Goal: Information Seeking & Learning: Check status

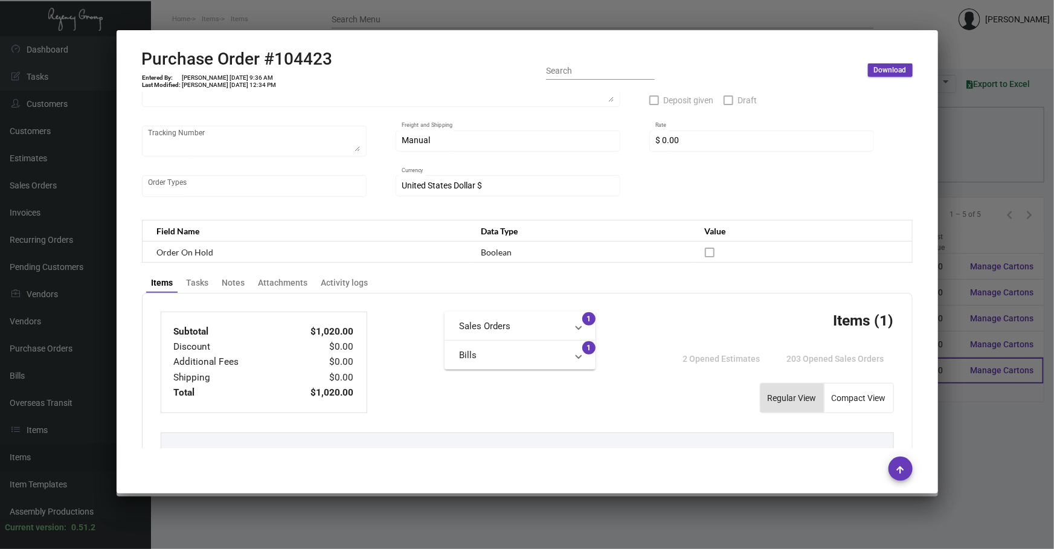
click at [943, 376] on div at bounding box center [527, 274] width 1054 height 549
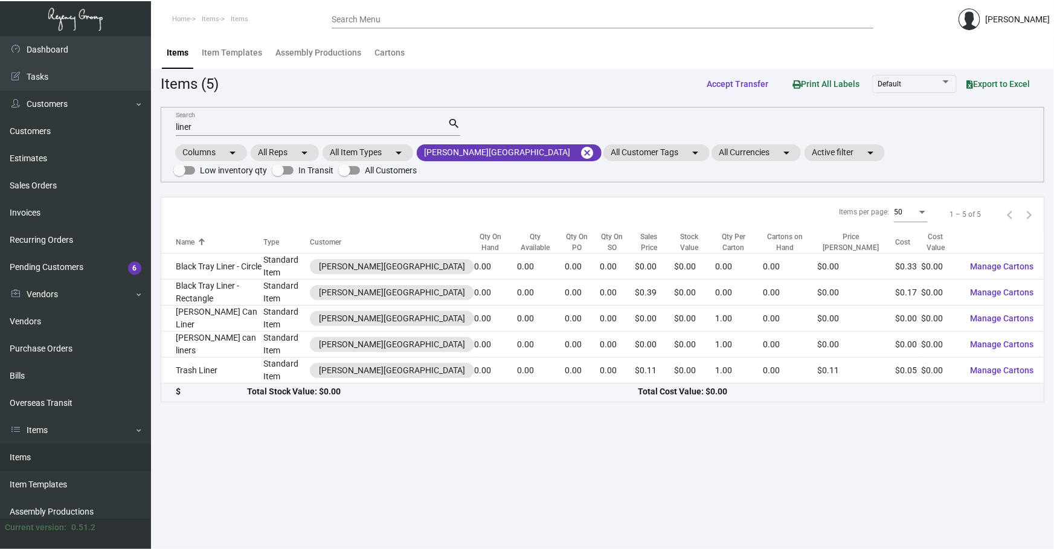
click at [76, 453] on link "Items" at bounding box center [75, 457] width 151 height 27
click at [580, 153] on mat-icon "cancel" at bounding box center [587, 153] width 14 height 14
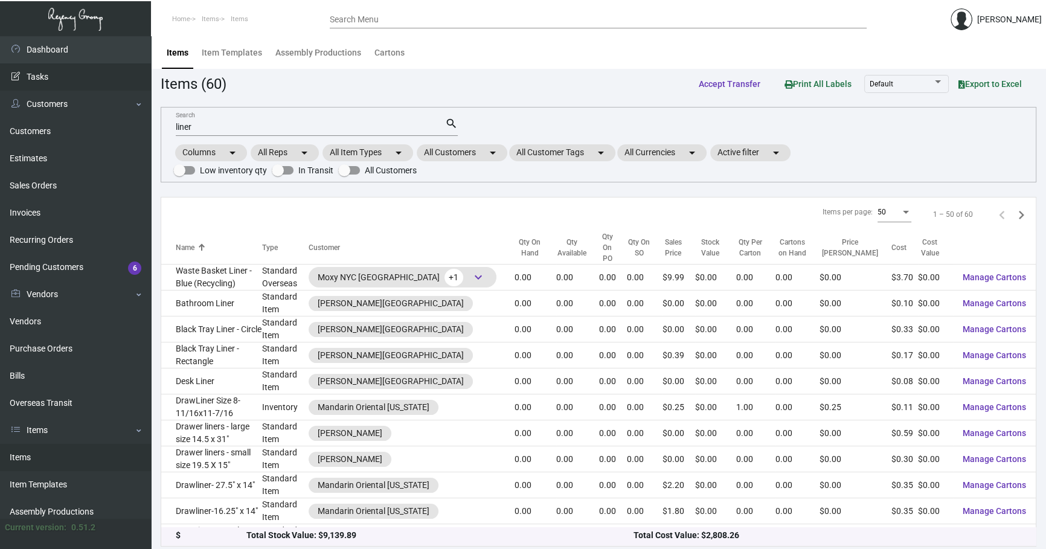
click at [0, 120] on div "Dashboard Dashboard Tasks Customers Customers Estimates Sales Orders Invoices R…" at bounding box center [523, 294] width 1046 height 517
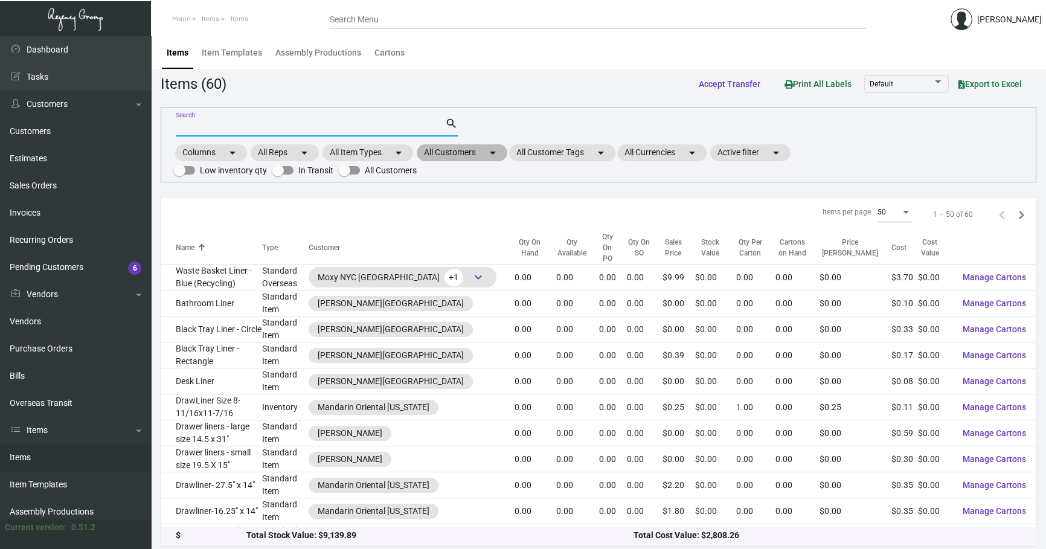
click at [468, 147] on mat-chip "All Customers arrow_drop_down" at bounding box center [462, 152] width 91 height 17
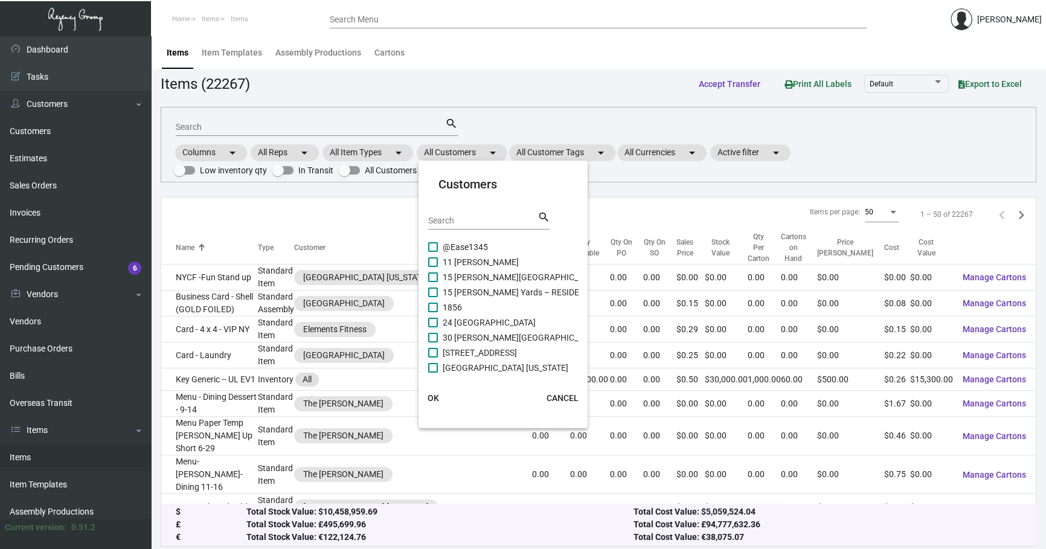
click at [457, 216] on input "Search" at bounding box center [482, 221] width 109 height 10
type input "M"
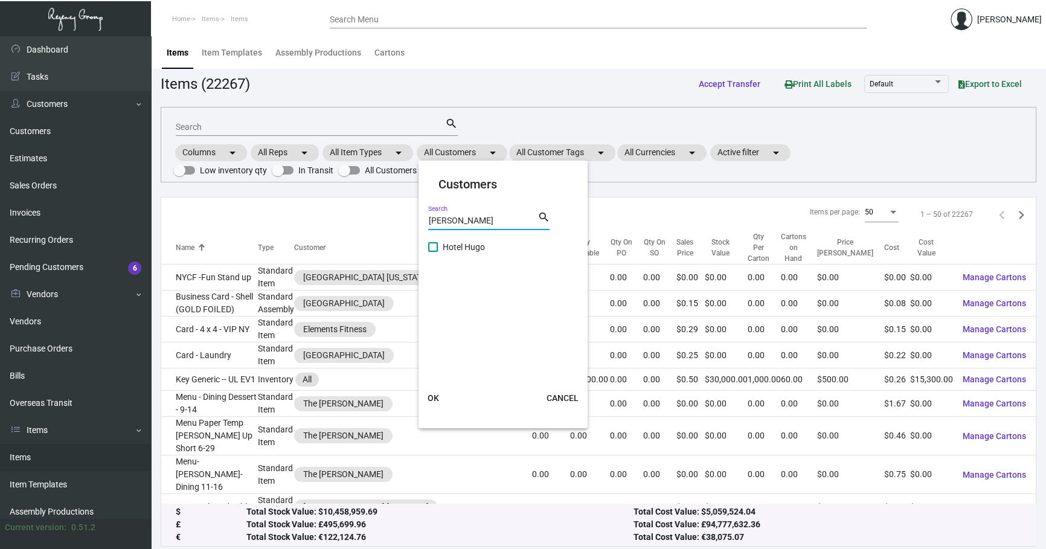
type input "[PERSON_NAME]"
click at [453, 253] on span "Hotel Hugo" at bounding box center [464, 247] width 42 height 14
click at [433, 253] on input "Hotel Hugo" at bounding box center [433, 252] width 1 height 1
checkbox input "true"
click at [437, 393] on span "OK" at bounding box center [433, 398] width 11 height 10
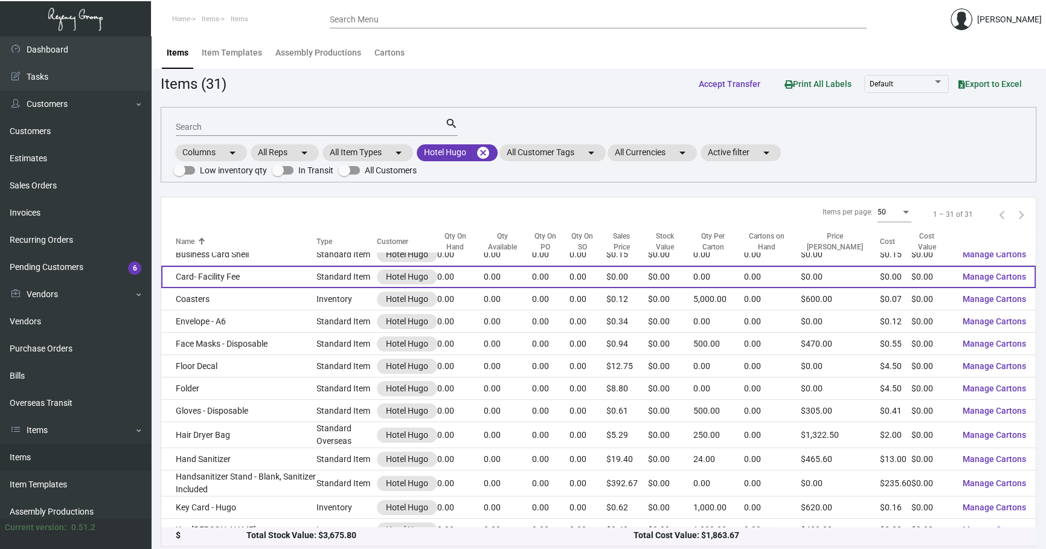
scroll to position [164, 0]
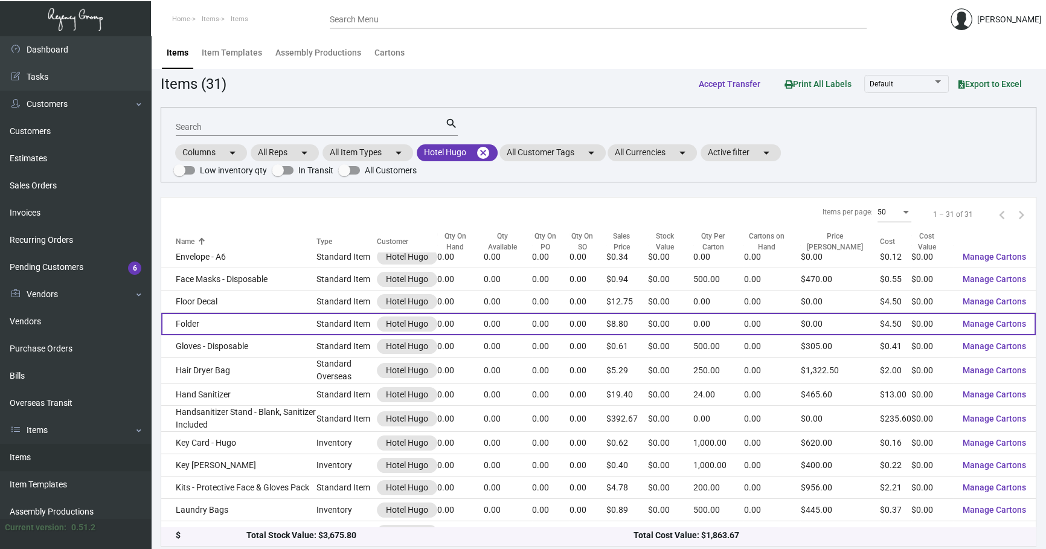
click at [285, 320] on td "Folder" at bounding box center [238, 324] width 155 height 22
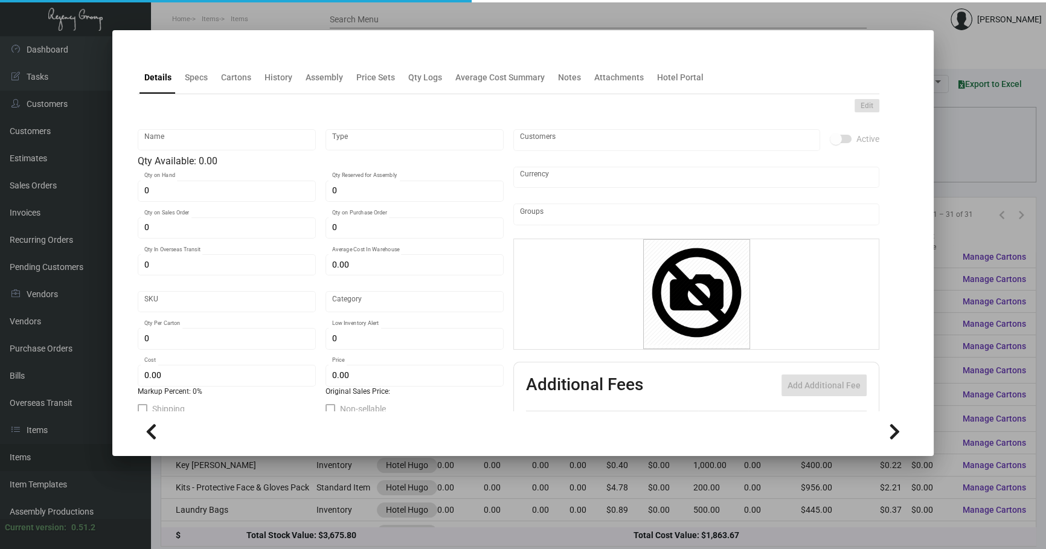
type input "Folder"
type input "Standard Item"
type input "$ 0.00"
type input "720-Folder-62"
type input "Standard"
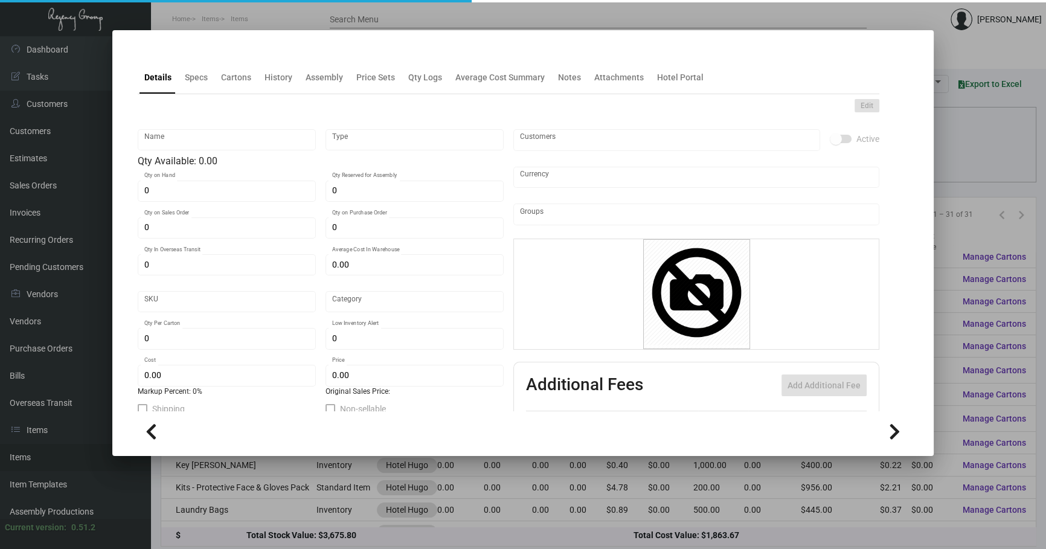
type input "$ 4.50"
type input "$ 8.796"
checkbox input "true"
type input "United States Dollar $"
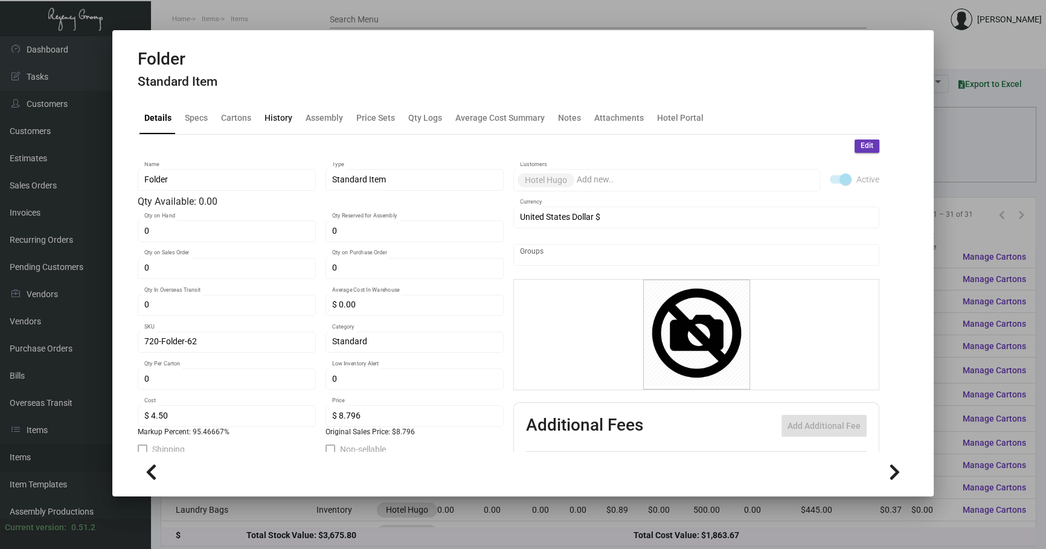
click at [274, 123] on div "History" at bounding box center [279, 117] width 28 height 13
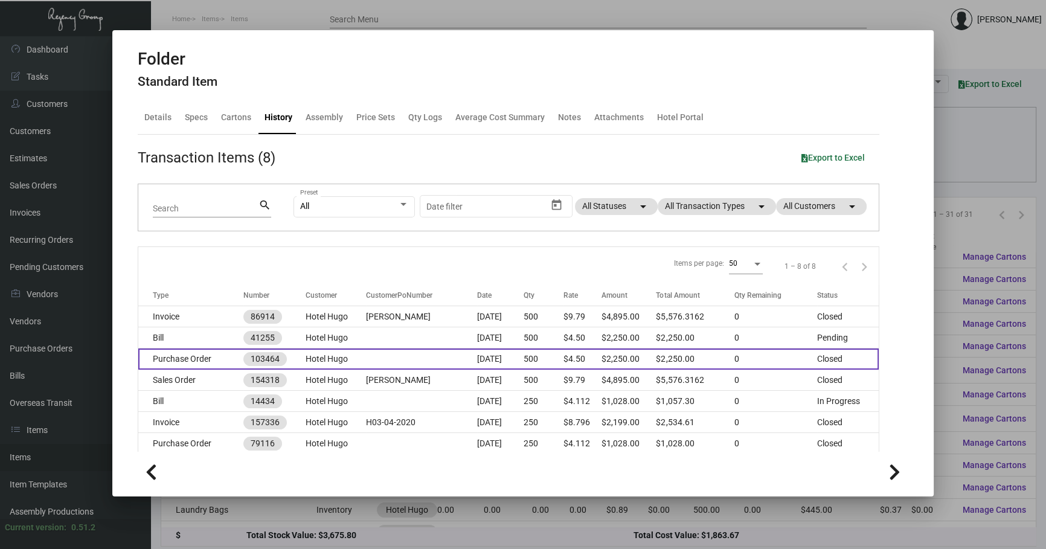
click at [344, 353] on td "Hotel Hugo" at bounding box center [336, 359] width 60 height 21
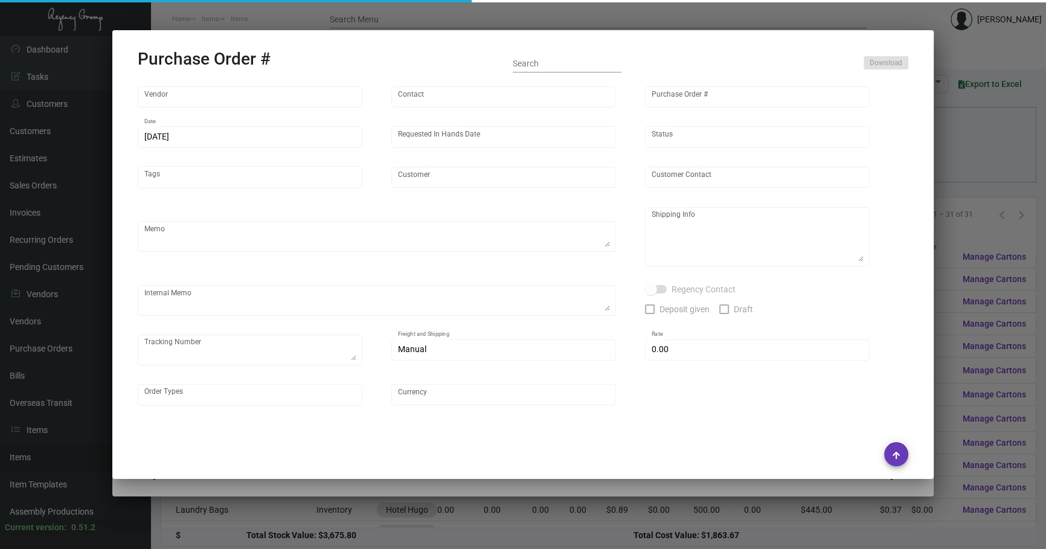
type input "Evergreen Manufacturing"
type input "[PERSON_NAME]"
type input "103464"
type input "[DATE]"
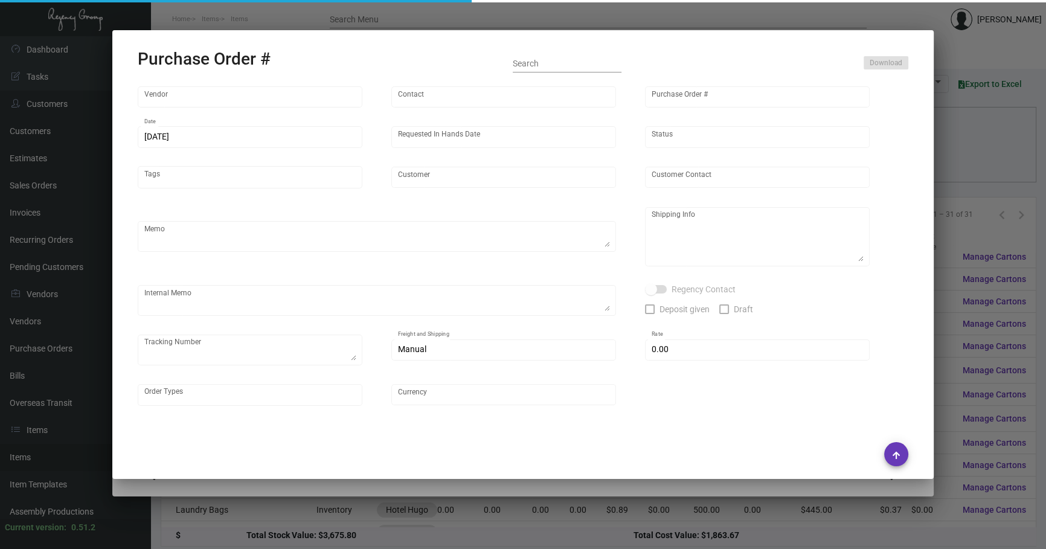
type input "Hotel Hugo"
type input "[PERSON_NAME]"
type textarea "Order # 33419, estimated finish date [DATE]. Please send proof for approval to …"
type textarea "Hotel [PERSON_NAME] [PERSON_NAME] [STREET_ADDRESS][US_STATE]"
type input "$ 0.00"
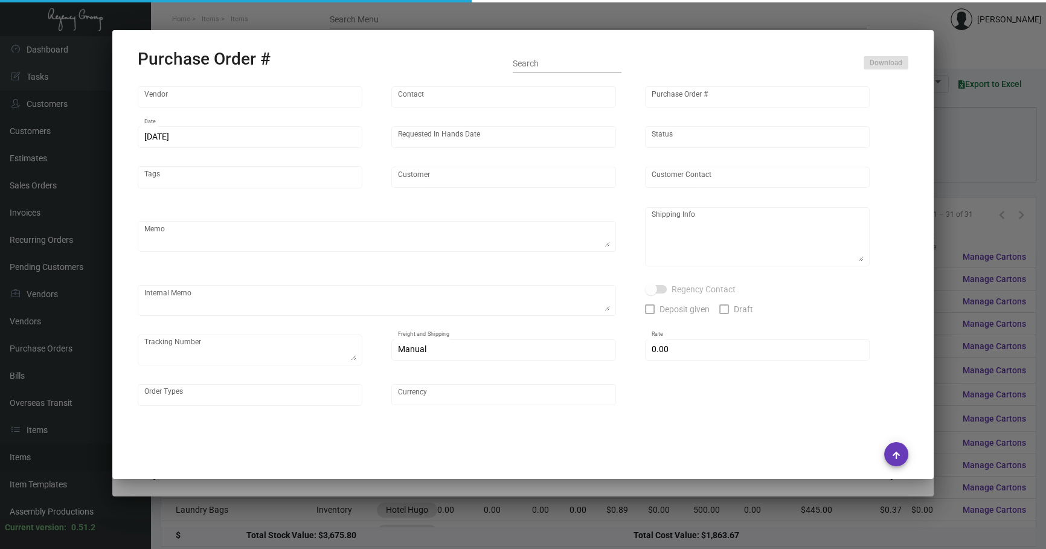
type input "United States Dollar $"
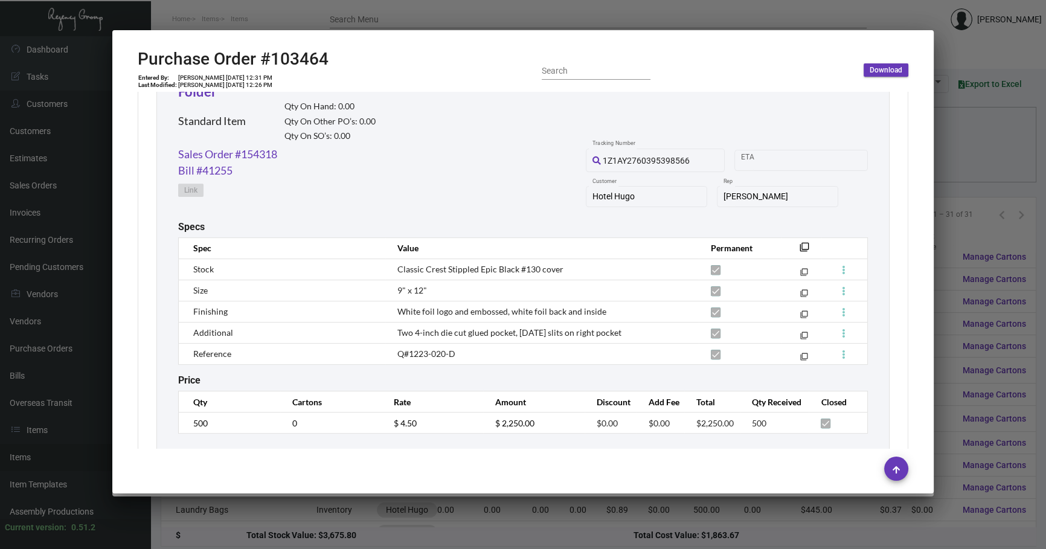
scroll to position [614, 0]
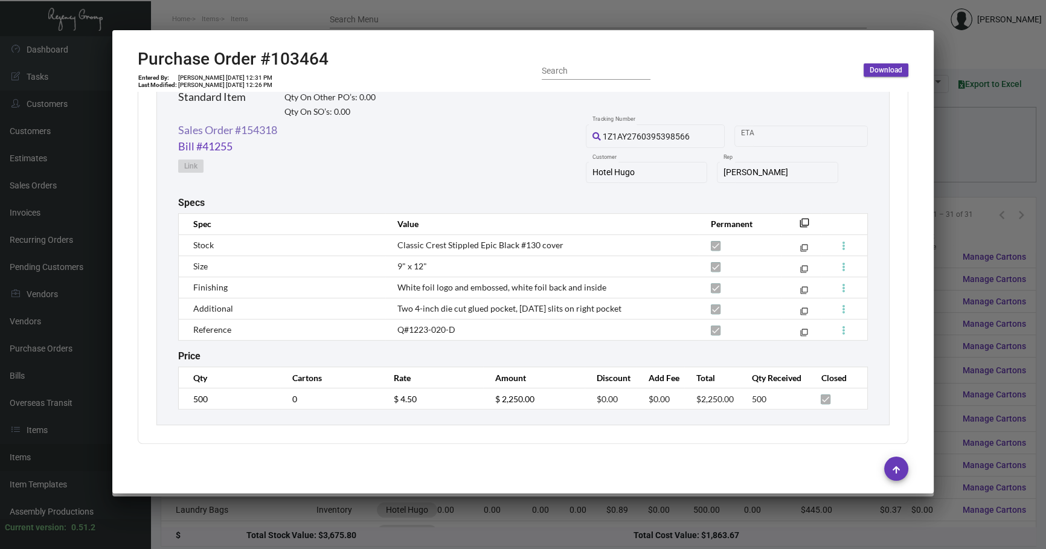
click at [270, 131] on link "Sales Order #154318" at bounding box center [227, 130] width 99 height 16
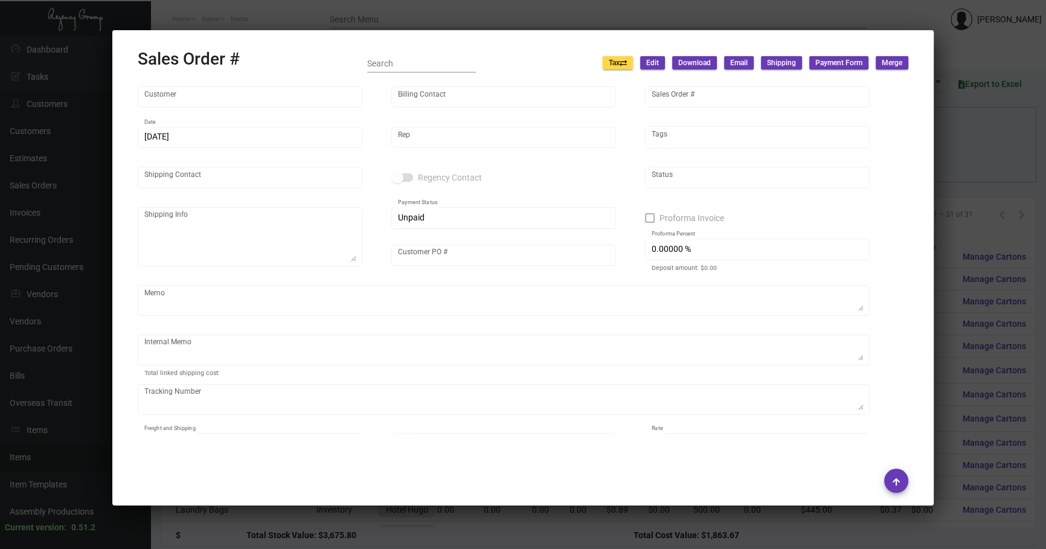
type input "Hotel Hugo"
type input "AP BILLING"
type input "154318"
type input "[DATE]"
type input "[PERSON_NAME]"
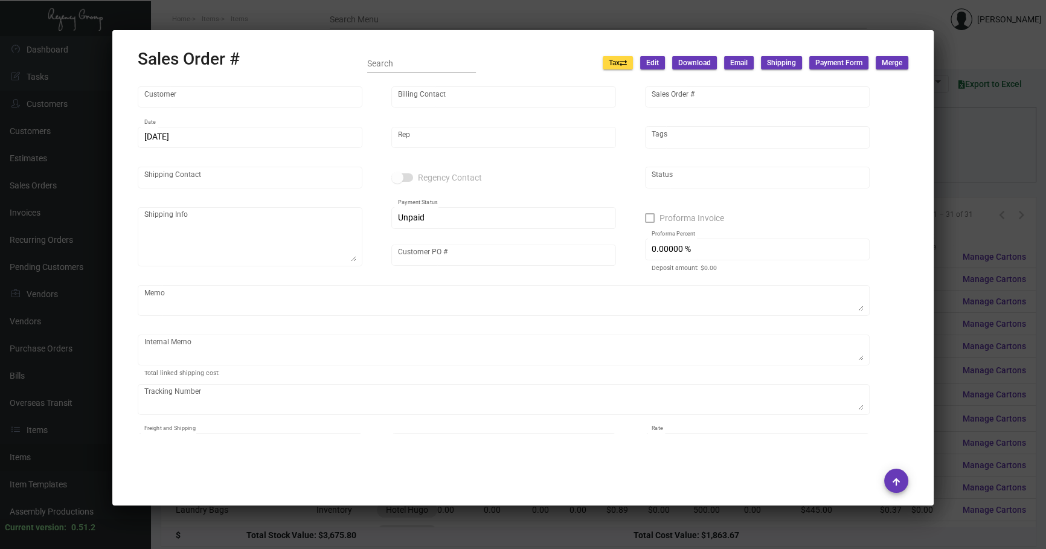
type input "[PERSON_NAME]"
type textarea "Hotel [PERSON_NAME] [PERSON_NAME] [STREET_ADDRESS][US_STATE]"
type input "[PERSON_NAME]"
type textarea "[DATE] Shipped from evergreen by UPS Ground Cost $112.66 + UPS Pick up $7"
type input "United States Dollar $"
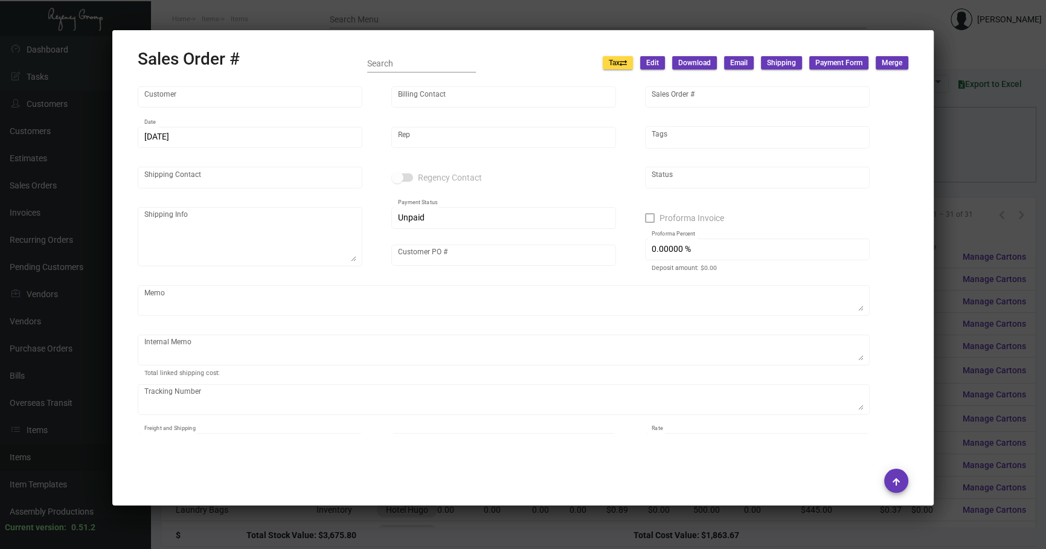
type input "$ 226.76"
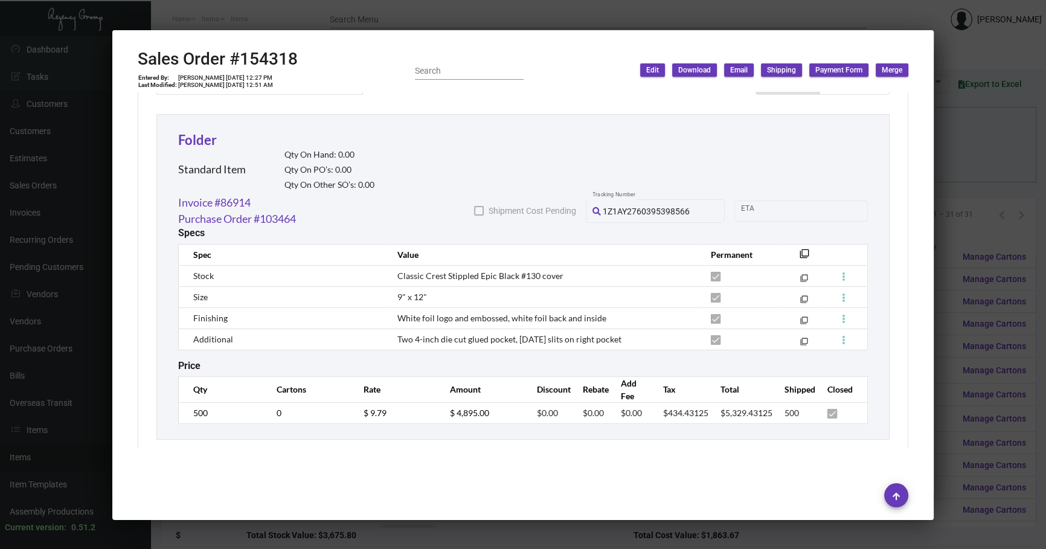
scroll to position [651, 0]
drag, startPoint x: 955, startPoint y: 193, endPoint x: 886, endPoint y: 203, distance: 69.0
click at [955, 193] on div at bounding box center [523, 274] width 1046 height 549
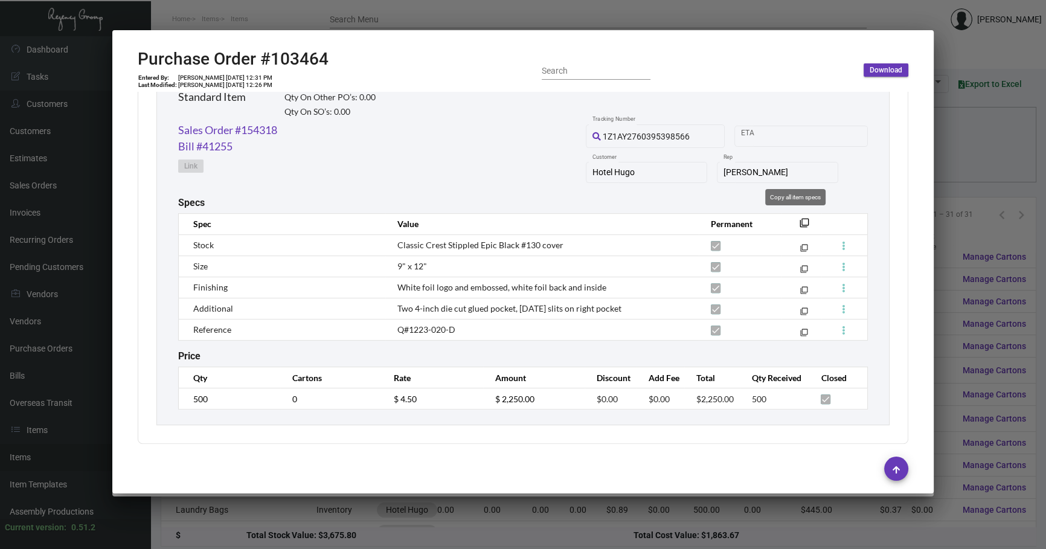
click at [800, 224] on mat-icon "filter_none" at bounding box center [805, 227] width 10 height 10
click at [695, 532] on div at bounding box center [523, 274] width 1046 height 549
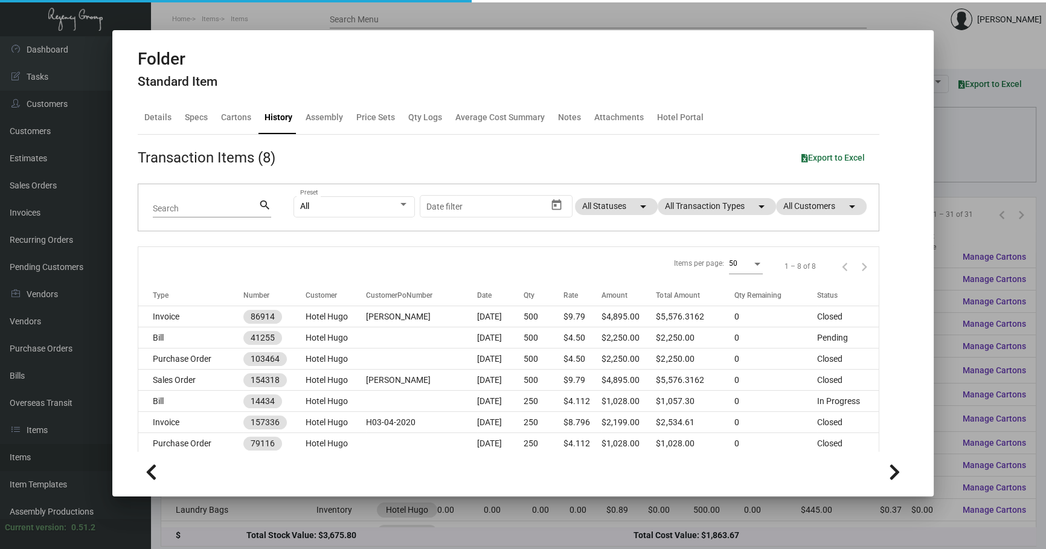
click at [501, 540] on div at bounding box center [523, 274] width 1046 height 549
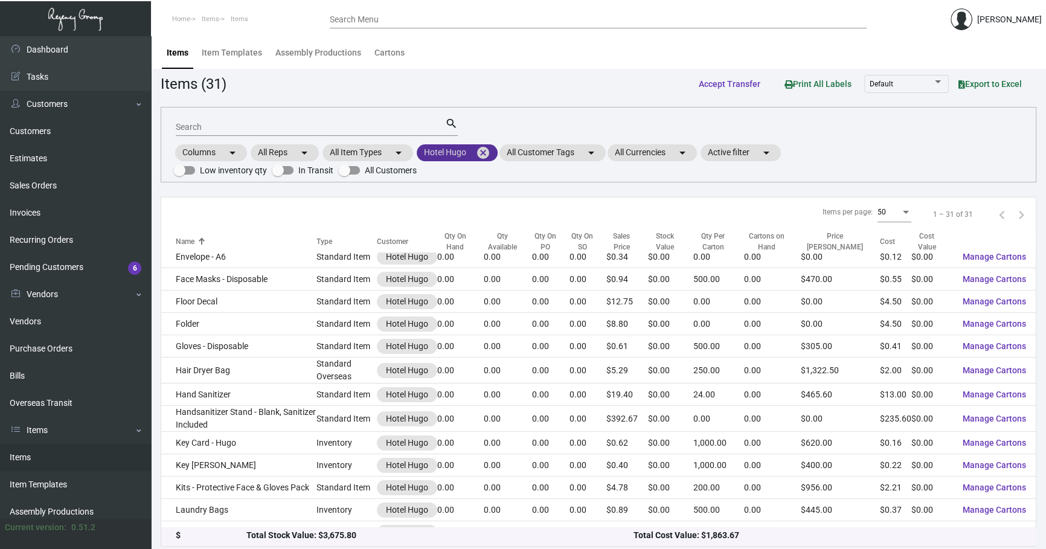
click at [492, 150] on mat-chip "Hotel Hugo cancel" at bounding box center [457, 152] width 81 height 17
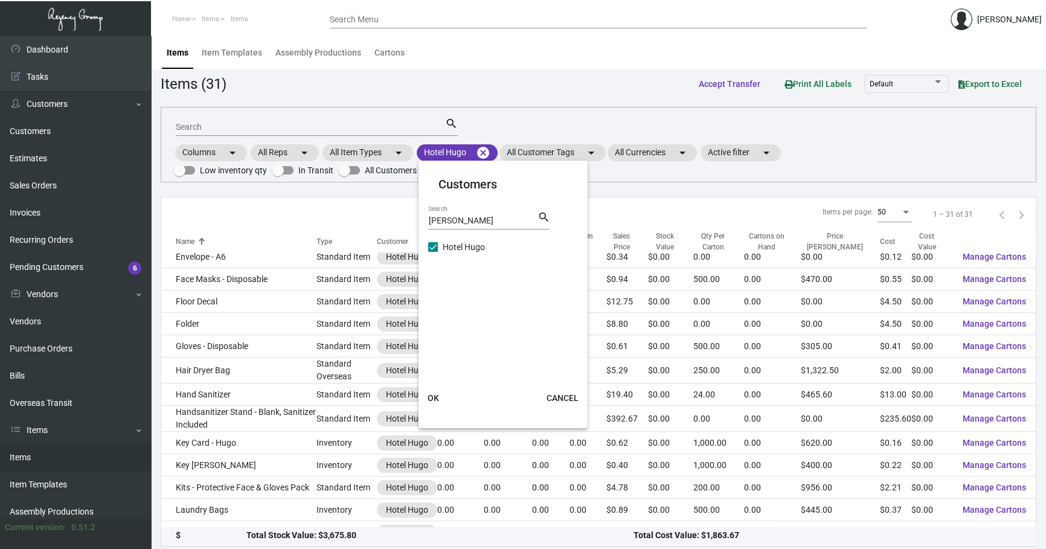
click at [436, 393] on span "OK" at bounding box center [433, 398] width 11 height 10
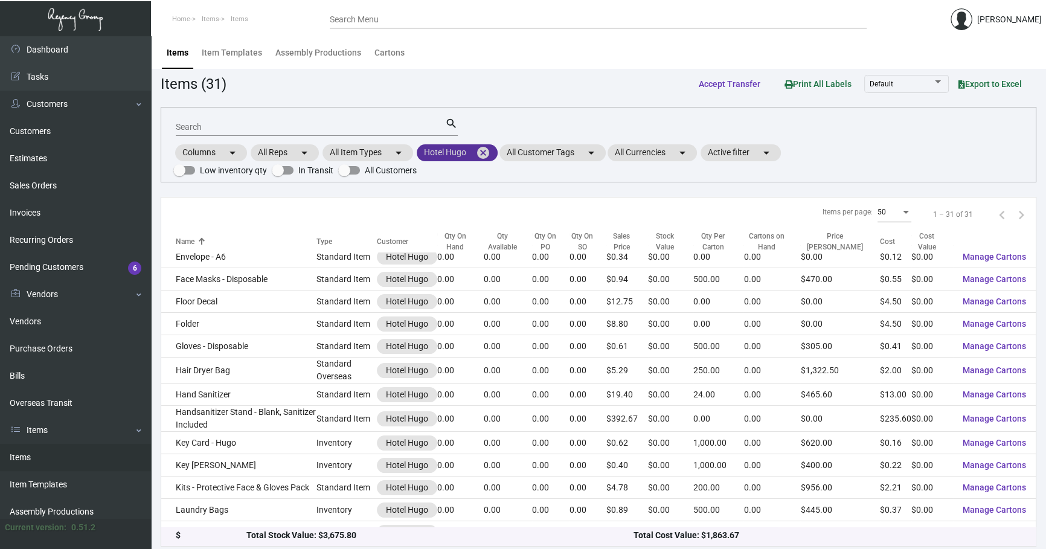
click at [489, 156] on mat-icon "cancel" at bounding box center [483, 153] width 14 height 14
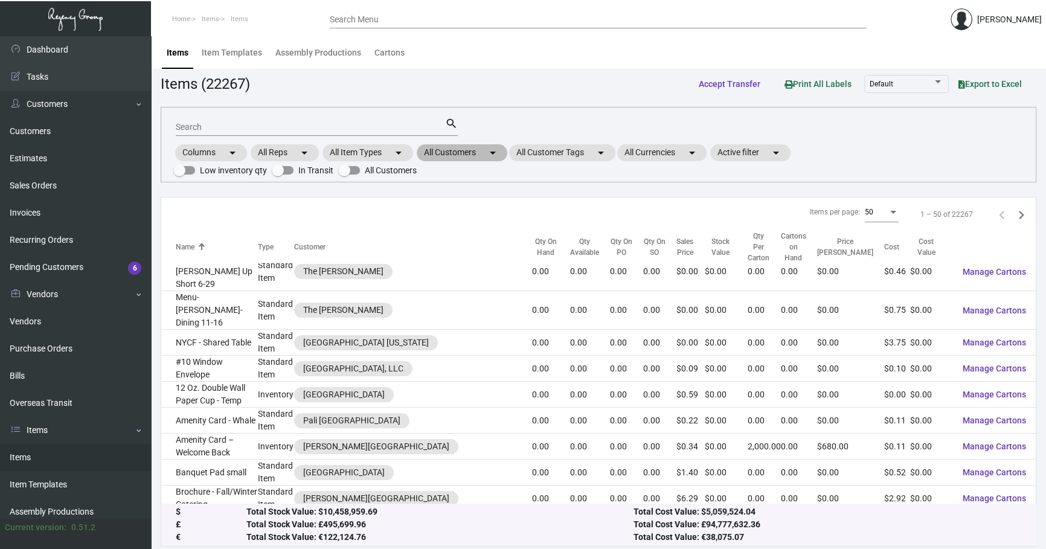
click at [477, 150] on mat-chip "All Customers arrow_drop_down" at bounding box center [462, 152] width 91 height 17
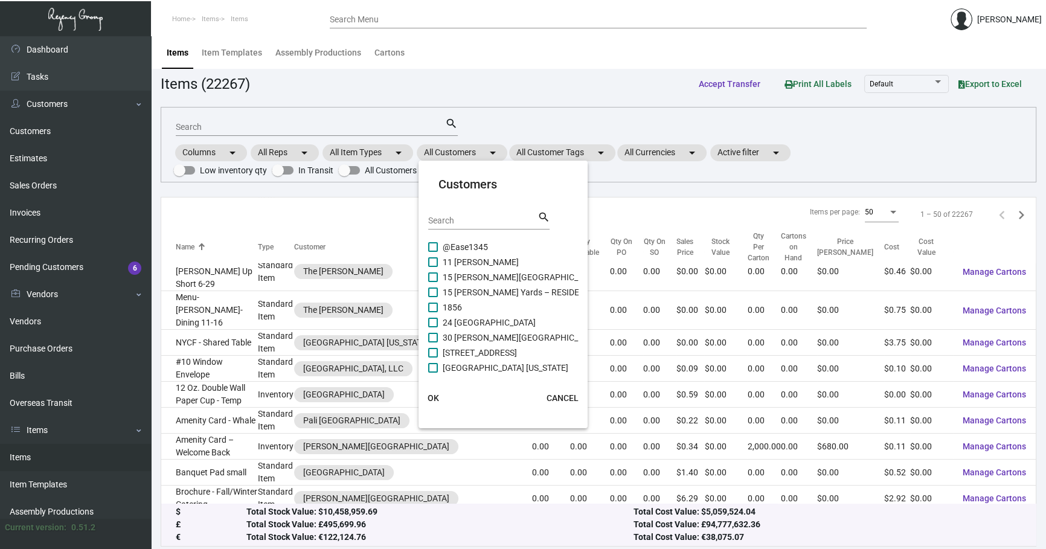
click at [482, 228] on div "Search" at bounding box center [482, 220] width 109 height 19
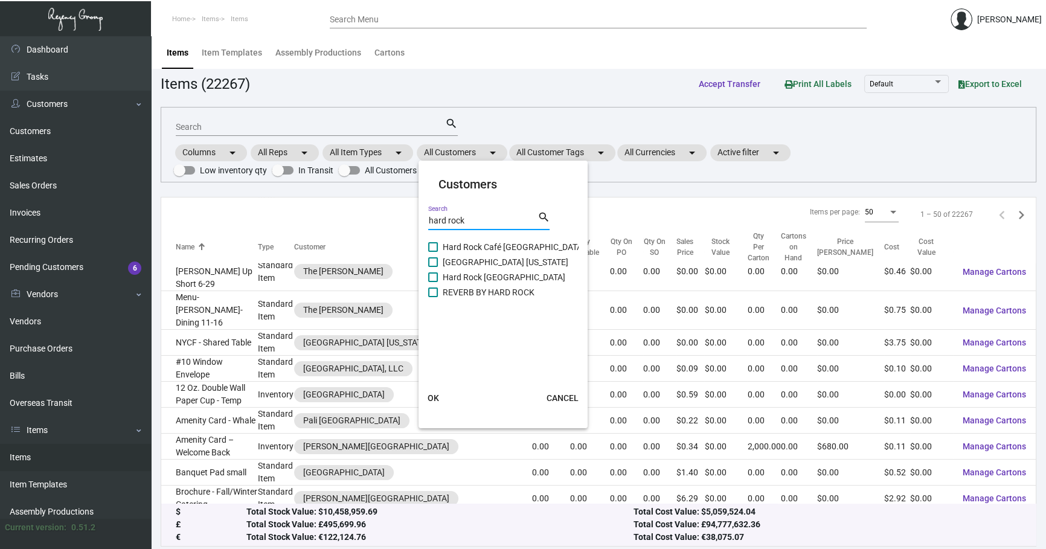
type input "hard rock"
click at [498, 263] on span "[GEOGRAPHIC_DATA] [US_STATE]" at bounding box center [506, 262] width 126 height 14
click at [433, 267] on input "[GEOGRAPHIC_DATA] [US_STATE]" at bounding box center [433, 267] width 1 height 1
checkbox input "true"
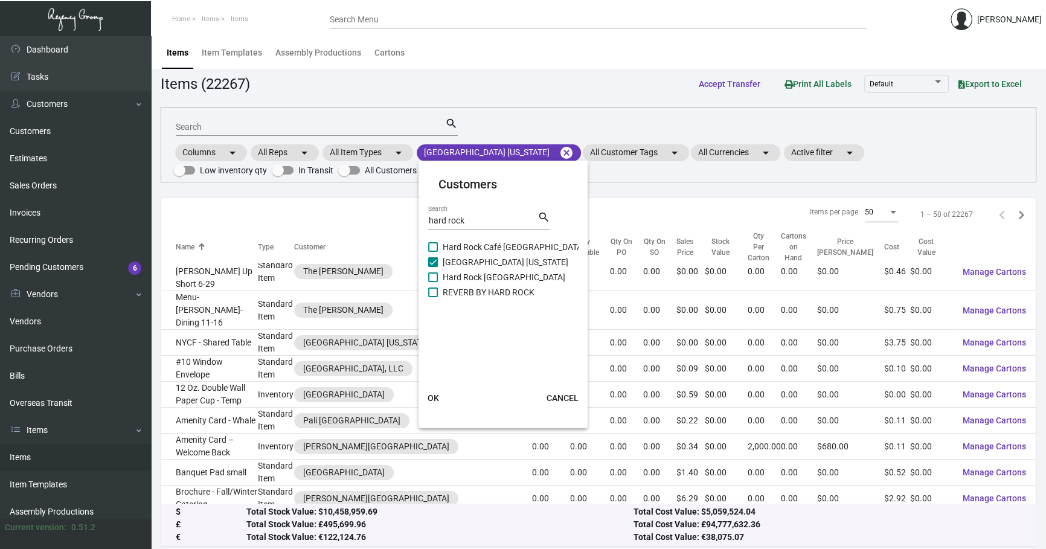
click at [429, 394] on span "OK" at bounding box center [433, 398] width 11 height 10
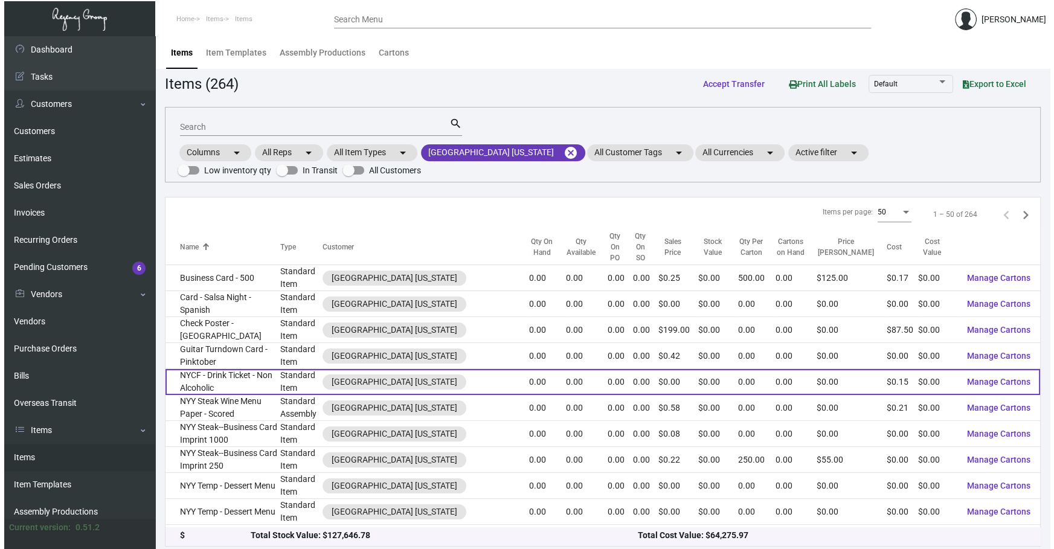
scroll to position [54, 0]
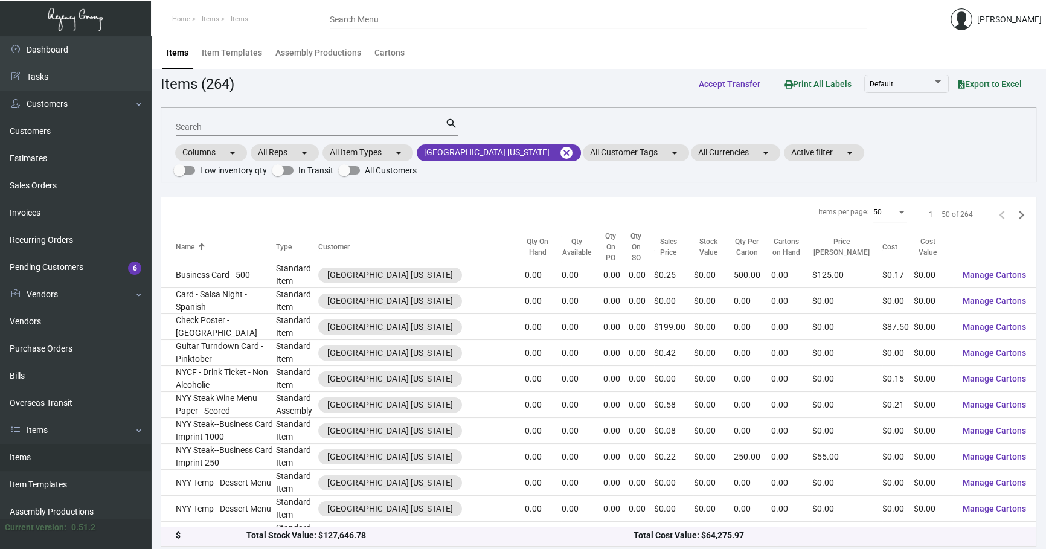
click at [291, 128] on input "Search" at bounding box center [310, 128] width 269 height 10
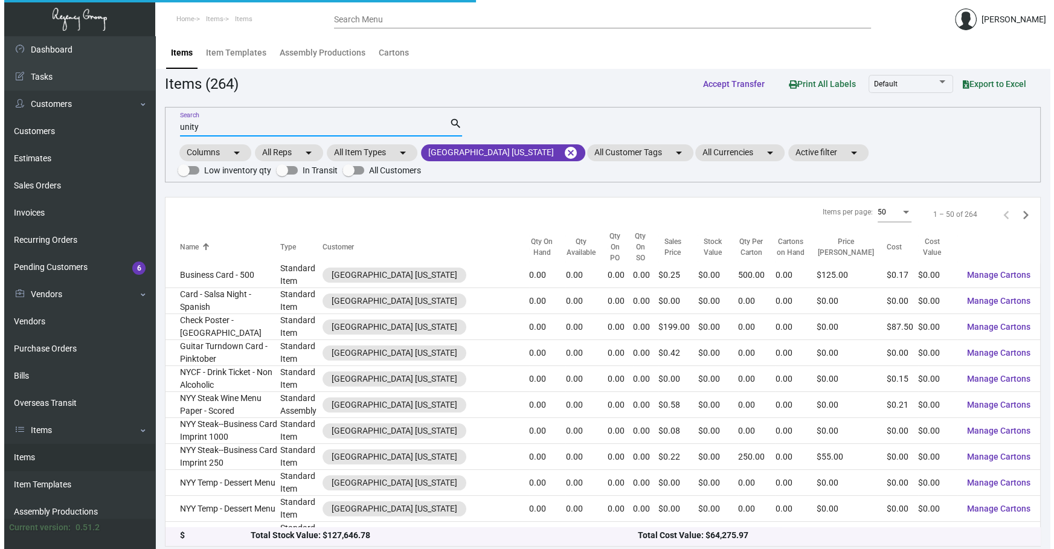
scroll to position [0, 0]
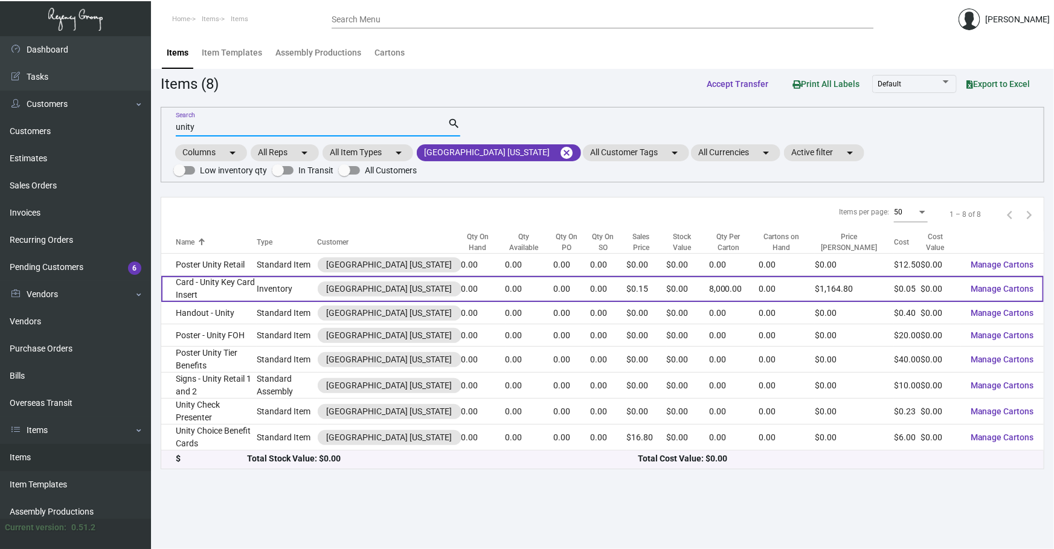
type input "unity"
click at [237, 291] on td "Card - Unity Key Card Insert" at bounding box center [208, 289] width 95 height 26
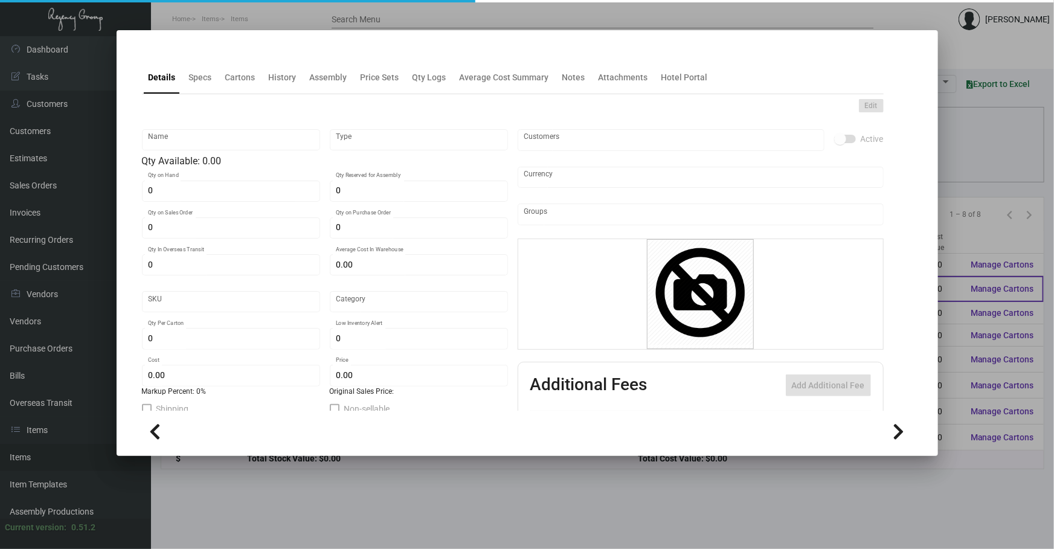
type input "Card - Unity Key Card Insert"
type input "Inventory"
type input "$ 0.329"
type input "Standard"
type input "8,000"
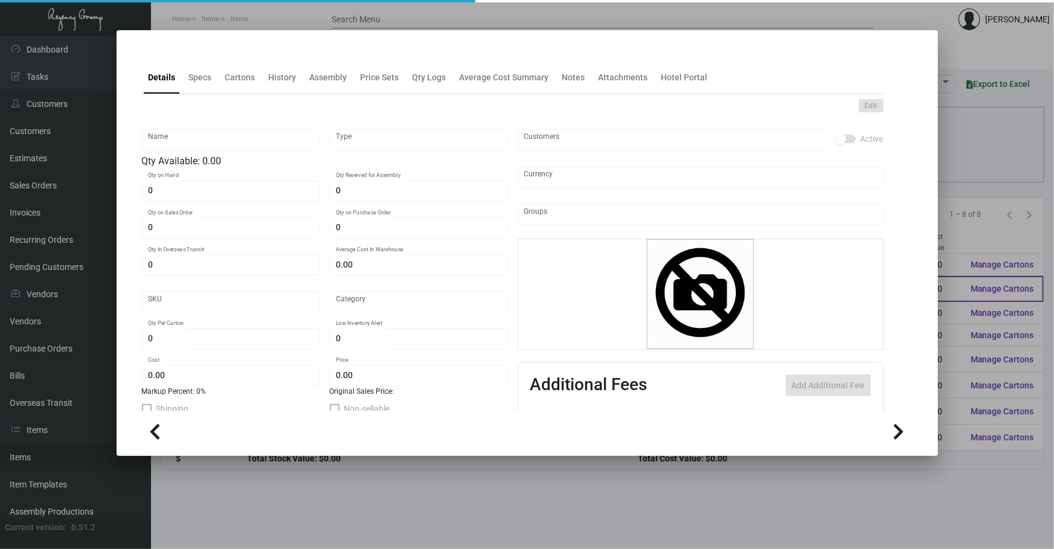
type input "$ 0.049"
type input "$ 0.1456"
checkbox input "true"
type input "United States Dollar $"
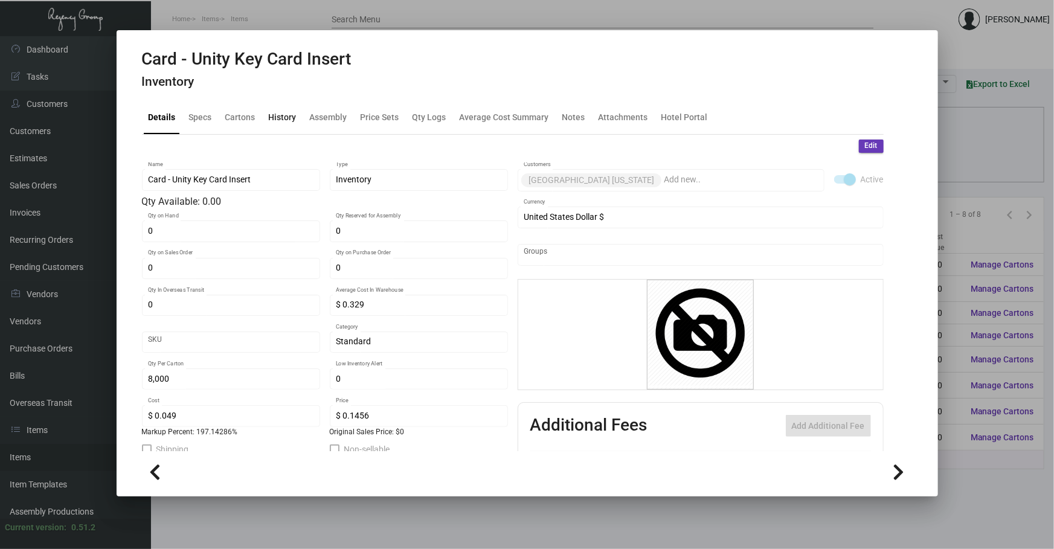
click at [286, 116] on div "History" at bounding box center [283, 117] width 28 height 13
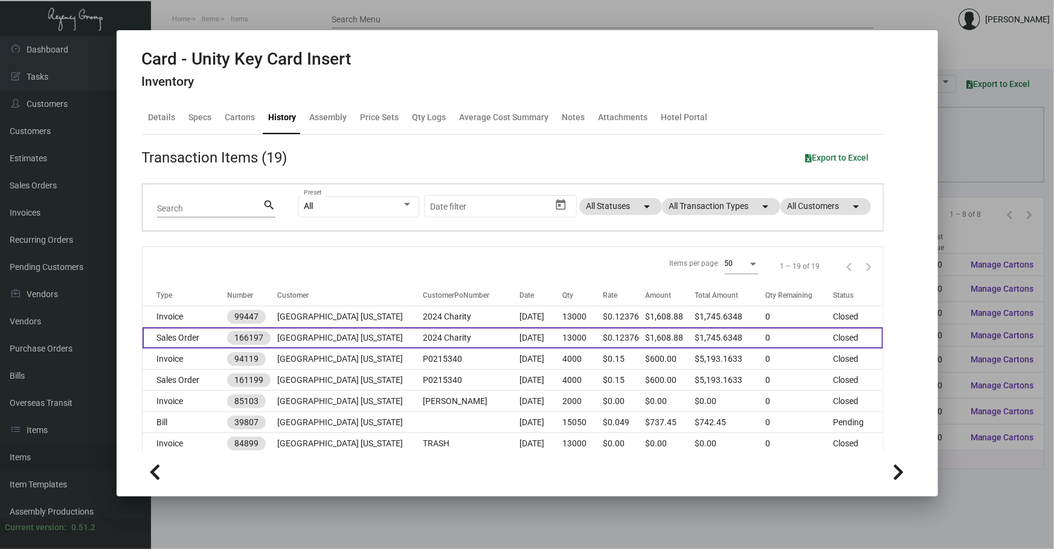
click at [487, 338] on td "2024 Charity" at bounding box center [472, 337] width 97 height 21
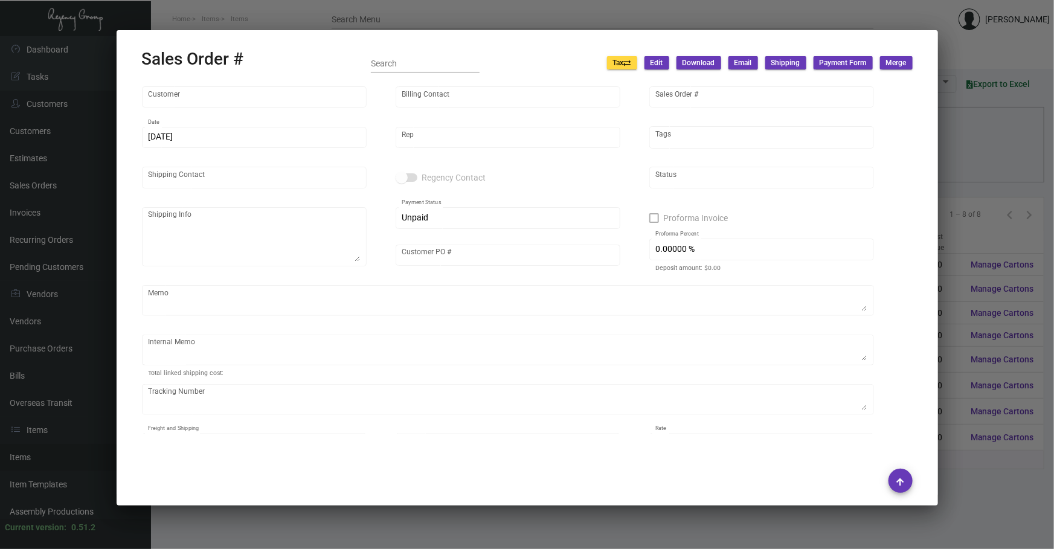
type input "[GEOGRAPHIC_DATA] [US_STATE]"
type input "AP BILLING"
type input "166197"
type input "[DATE]"
type input "[PERSON_NAME]"
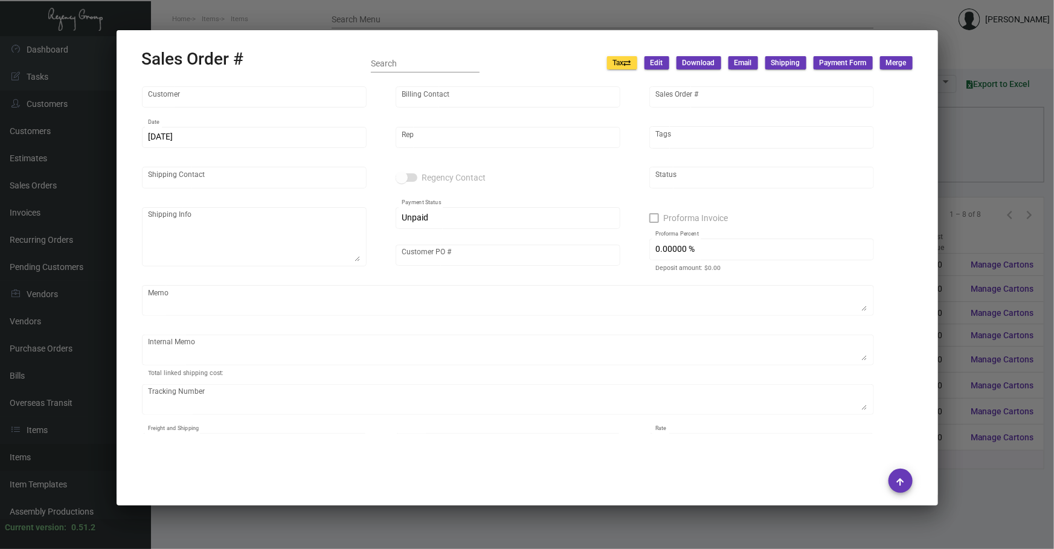
type input "2024 Charity"
type input "United States Dollar $"
type input "8.50000 %"
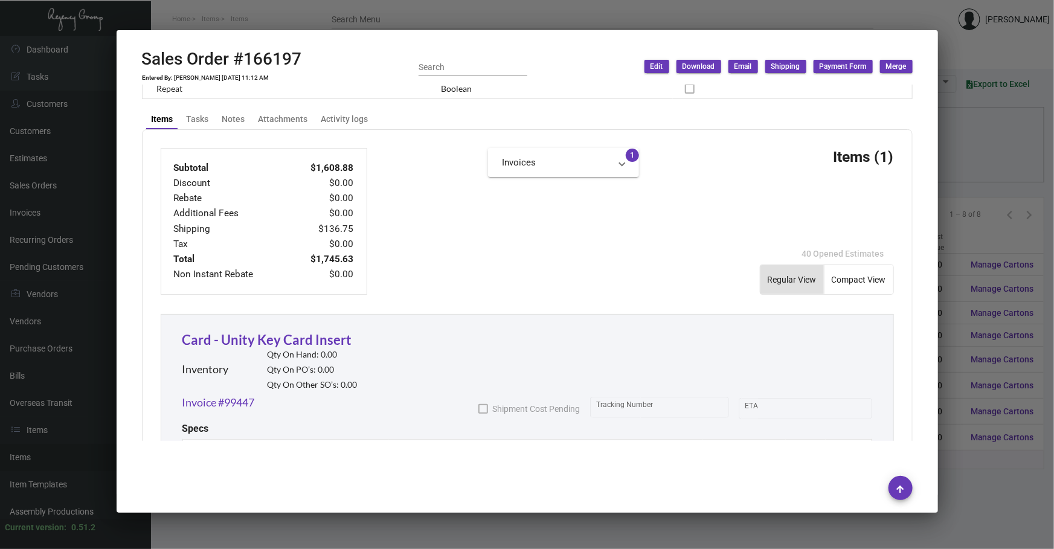
scroll to position [691, 0]
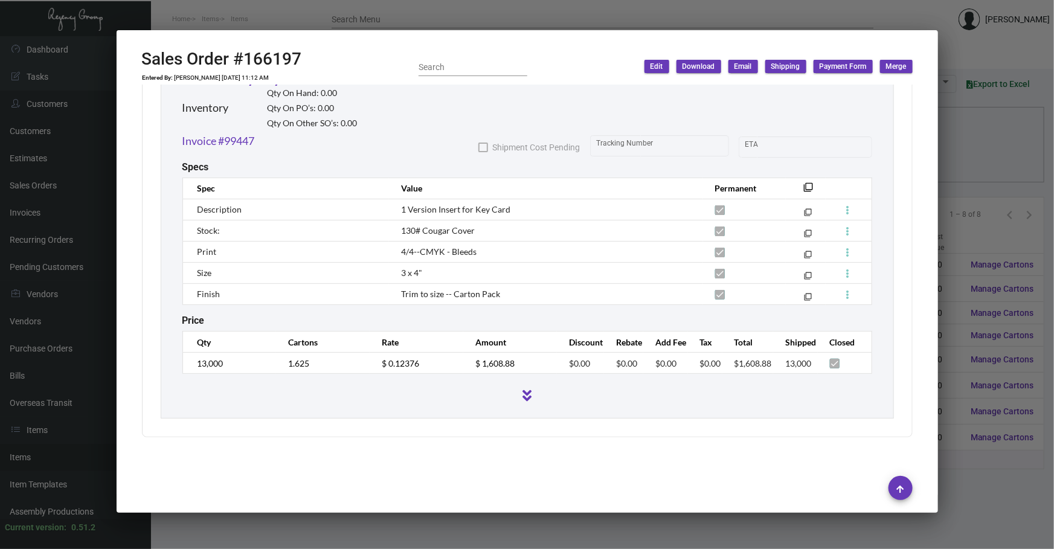
click at [66, 402] on div at bounding box center [527, 274] width 1054 height 549
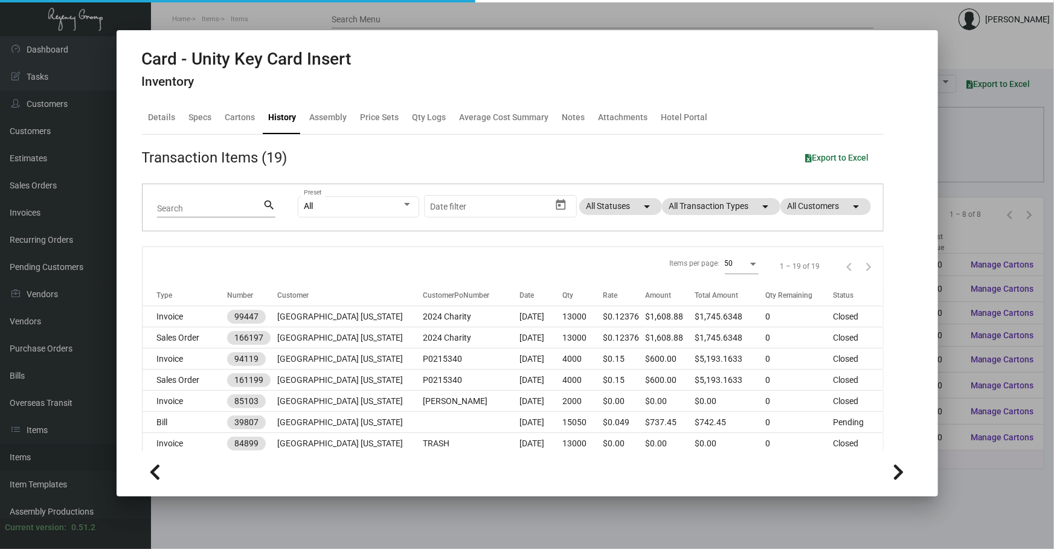
click at [731, 196] on div "All Preset Start date – Date filter All Statuses arrow_drop_down All Transactio…" at bounding box center [583, 207] width 571 height 47
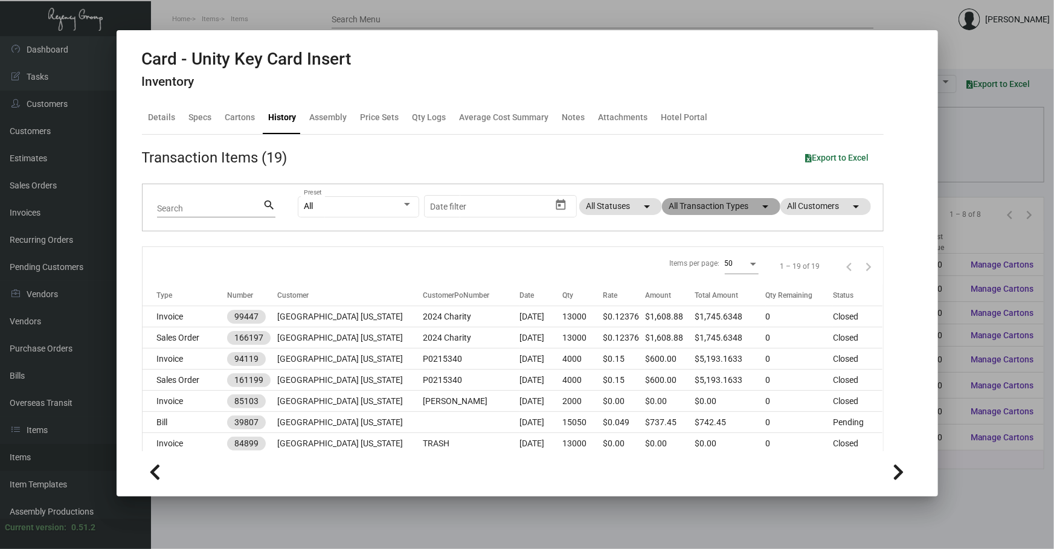
click at [721, 210] on mat-chip "All Transaction Types arrow_drop_down" at bounding box center [721, 206] width 118 height 17
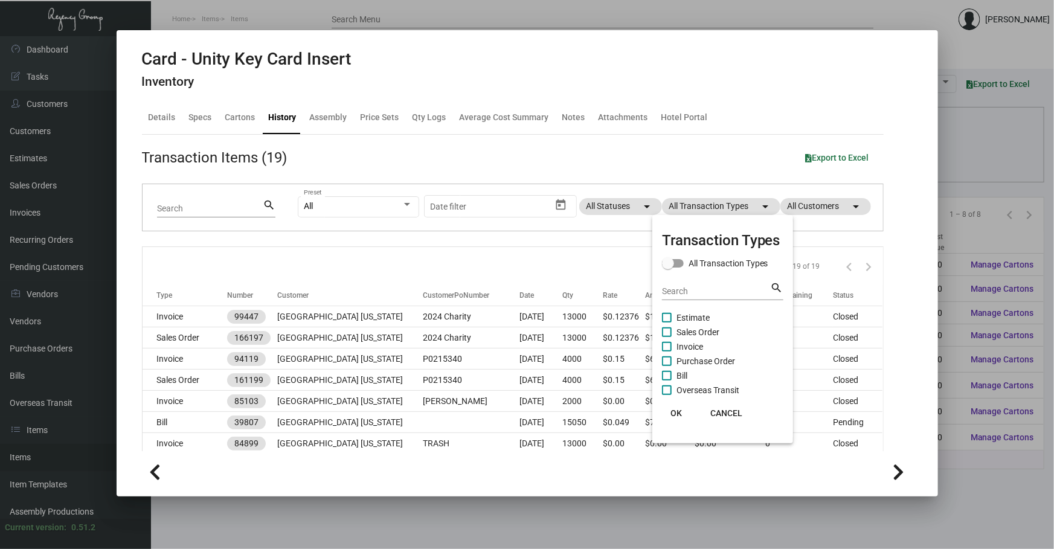
click at [710, 362] on span "Purchase Order" at bounding box center [706, 361] width 59 height 14
click at [667, 366] on input "Purchase Order" at bounding box center [666, 366] width 1 height 1
checkbox input "true"
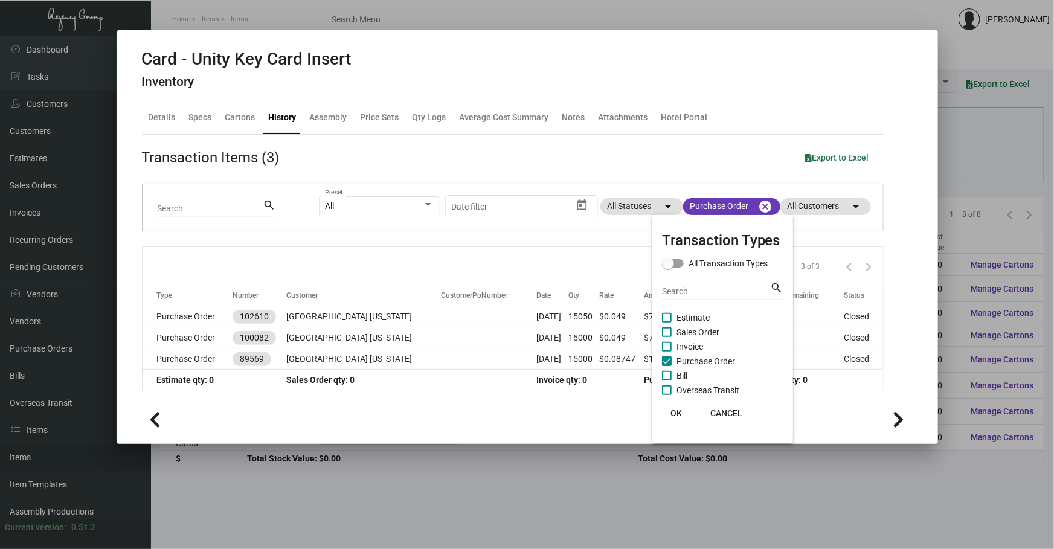
click at [485, 240] on div at bounding box center [527, 274] width 1054 height 549
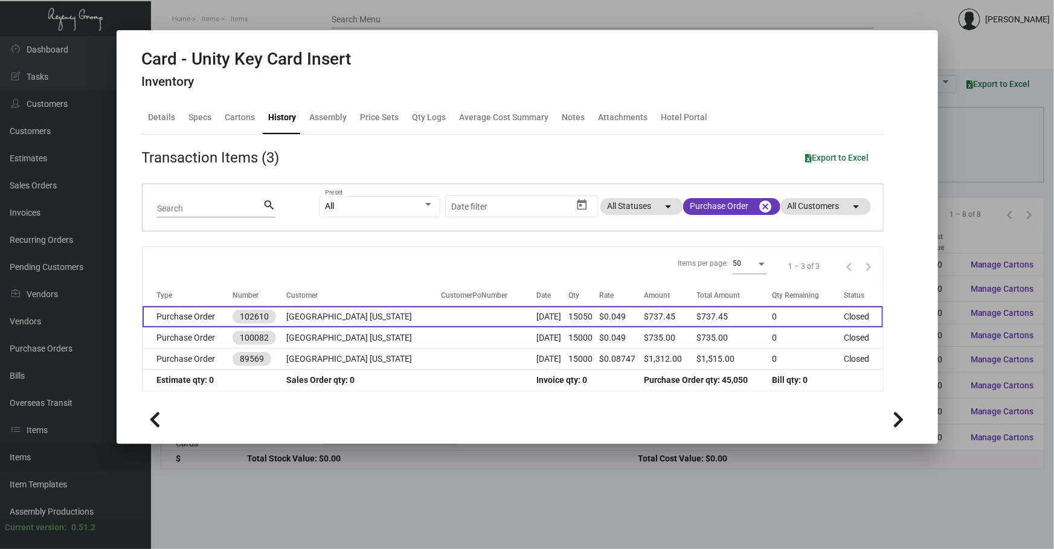
click at [489, 306] on td at bounding box center [489, 316] width 95 height 21
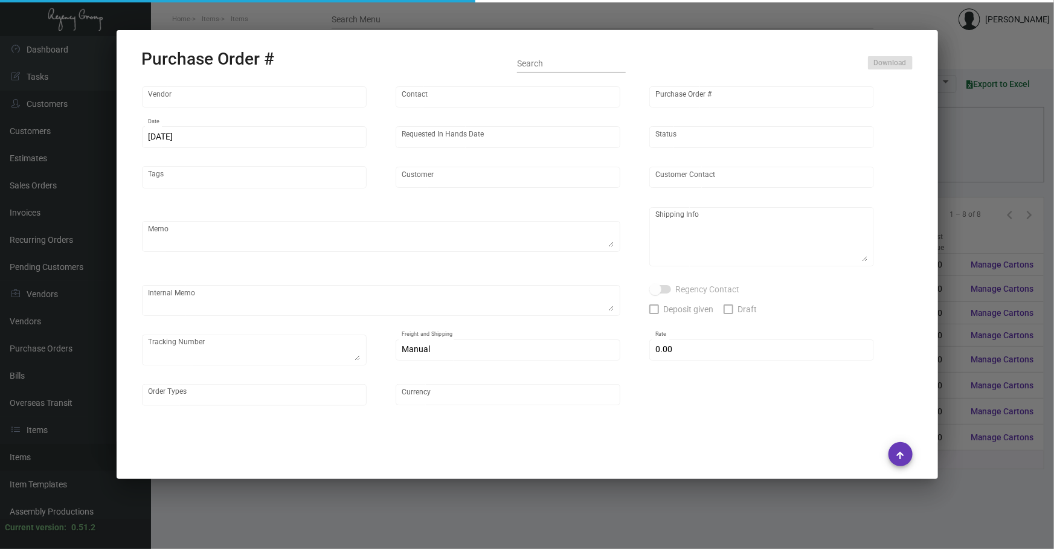
type input "[PERSON_NAME] Printing"
type input "[PERSON_NAME]"
type input "102610"
type input "[DATE]"
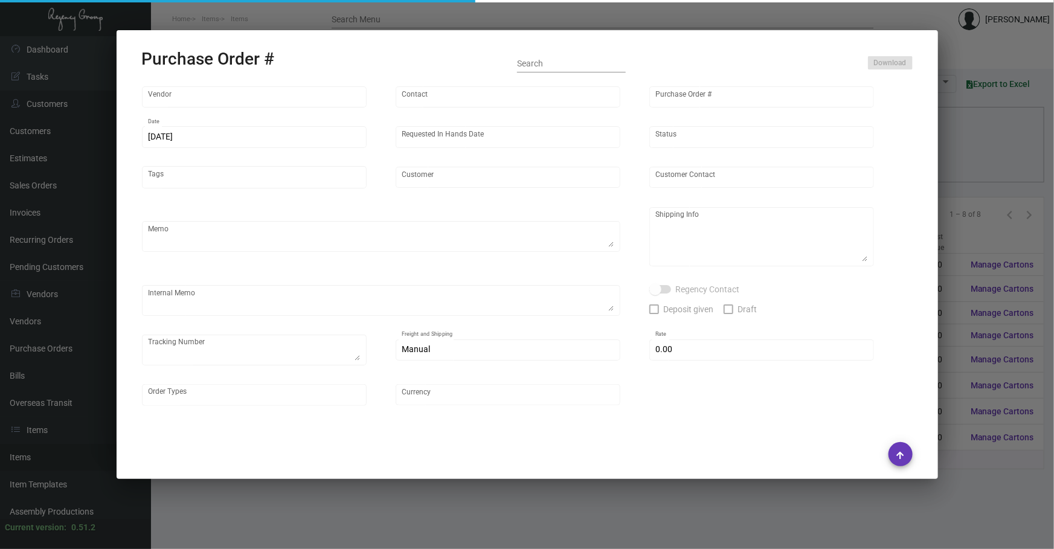
type input "[GEOGRAPHIC_DATA] [US_STATE]"
type textarea "PLEASE SEND PDF PROOFS TO OUR ART TEAM ; [EMAIL_ADDRESS][DOMAIN_NAME] WITH ME I…"
type textarea "Regency Group NJ - [PERSON_NAME] [STREET_ADDRESS]"
type textarea "12.7 - The last job was printed incorrectly with the QR Code cut off, this is a…"
checkbox input "true"
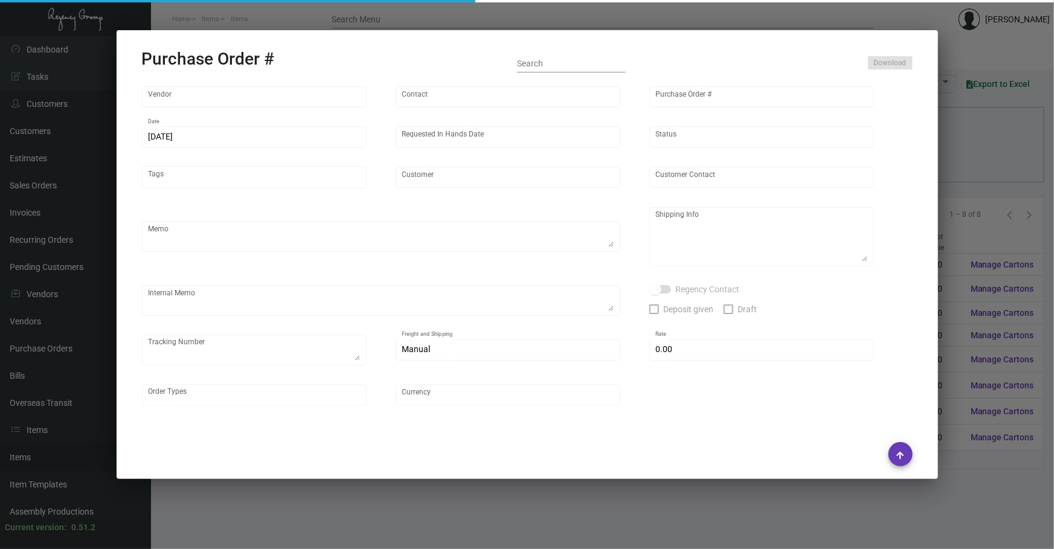
type input "$ 0.00"
type input "United States Dollar $"
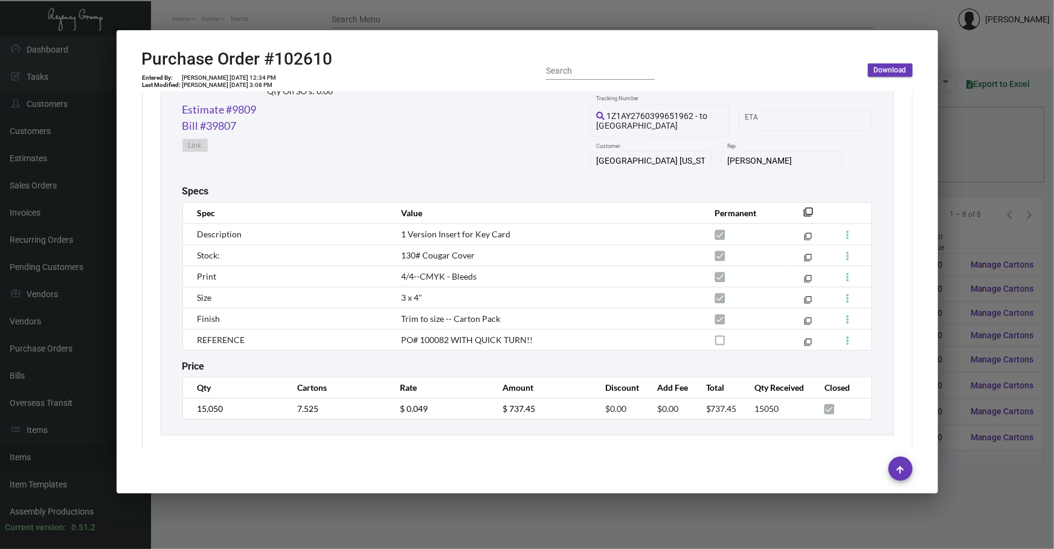
scroll to position [636, 0]
click at [913, 356] on div "[PERSON_NAME] Printing Vendor Edit Vendor [PERSON_NAME] Contact 102610 Purchase…" at bounding box center [527, 270] width 800 height 357
click at [254, 108] on link "Estimate #9809" at bounding box center [219, 109] width 74 height 16
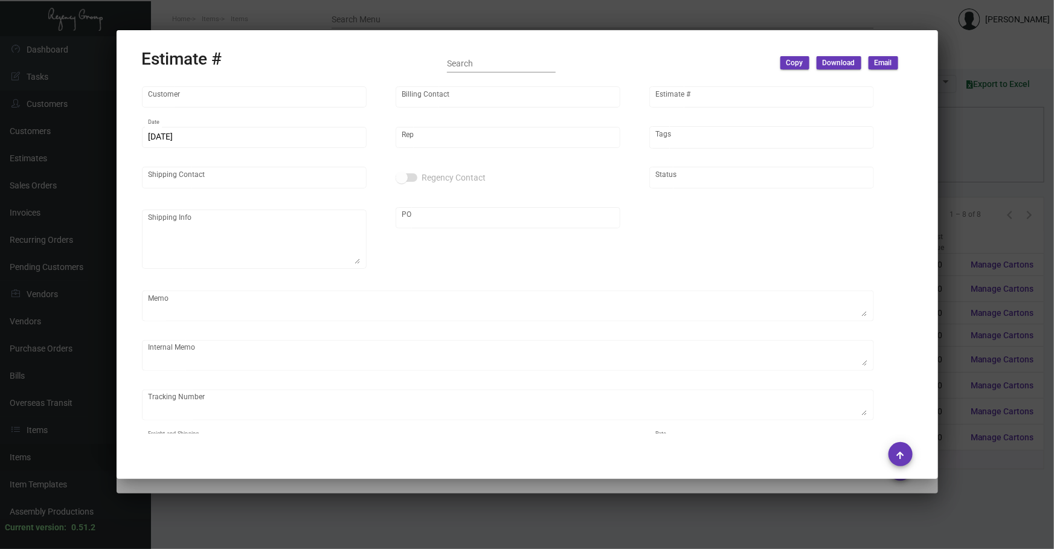
type input "[GEOGRAPHIC_DATA] [US_STATE]"
type input "[PERSON_NAME]"
type input "9809"
type input "[DATE]"
type input "[PERSON_NAME]"
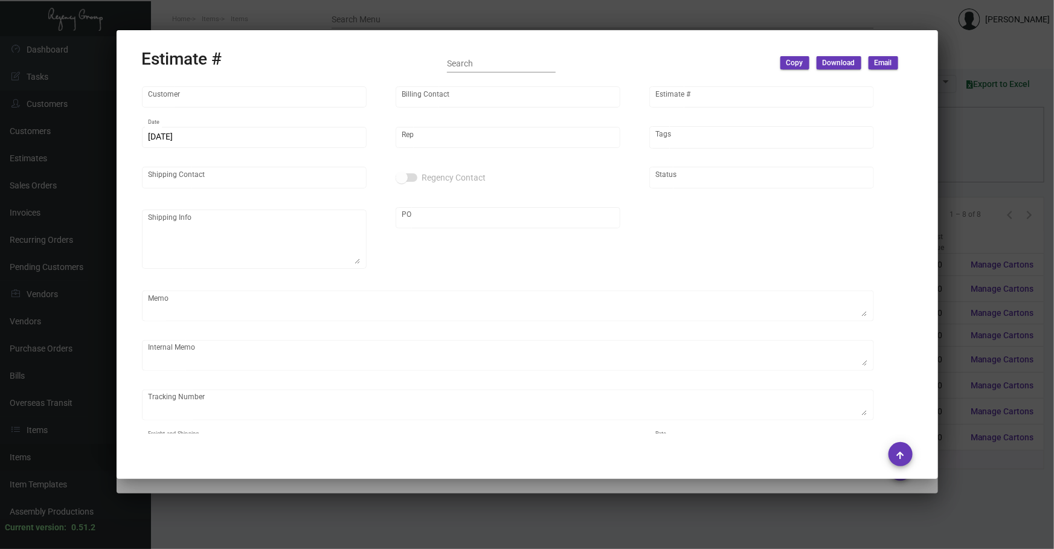
type textarea "NJ Warehouse."
type input "United States Dollar $"
type input "$ 0.00"
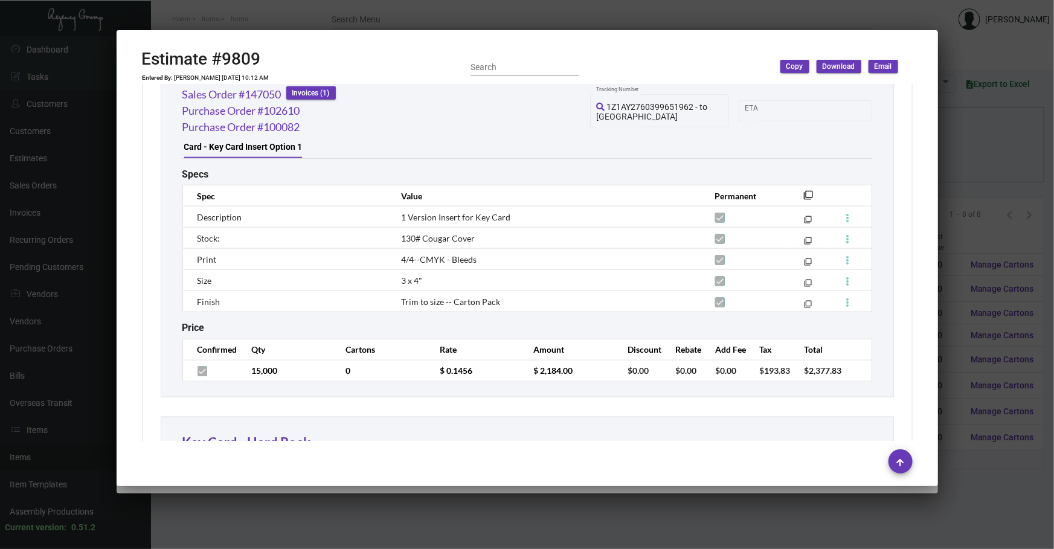
scroll to position [640, 0]
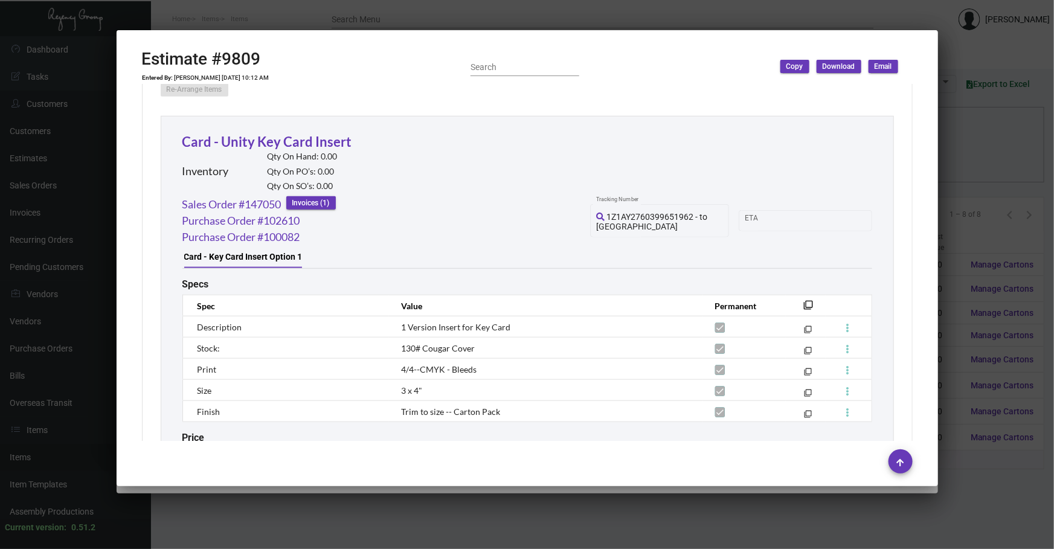
click at [317, 496] on div at bounding box center [527, 274] width 1054 height 549
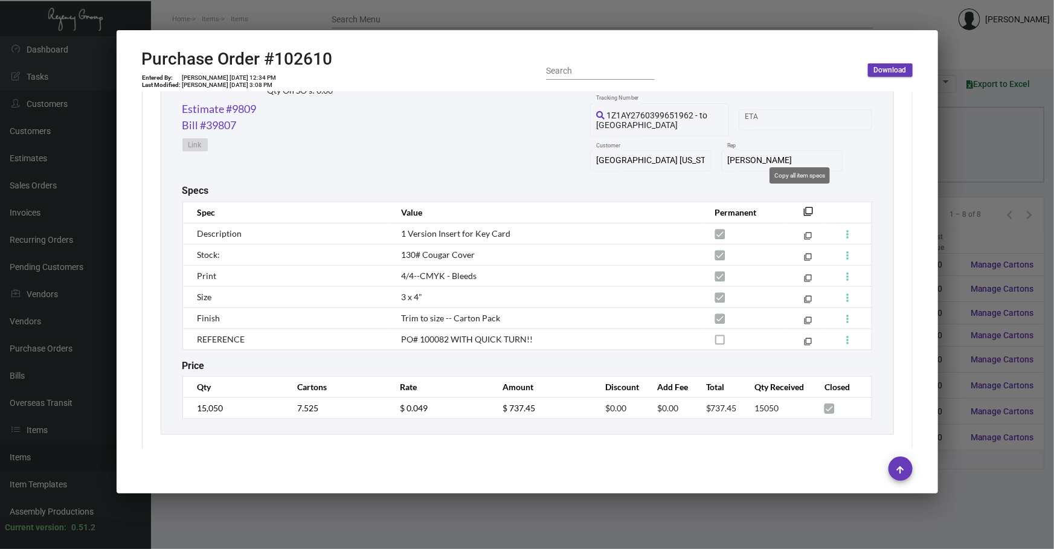
click at [808, 202] on th "filter_none" at bounding box center [806, 212] width 40 height 21
click at [805, 205] on button "filter_none" at bounding box center [809, 211] width 12 height 12
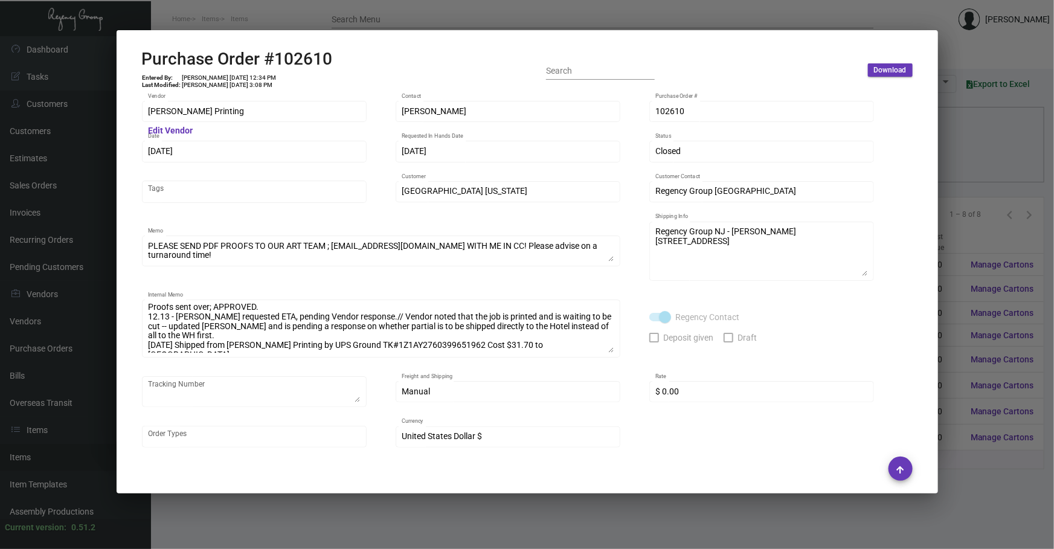
scroll to position [0, 0]
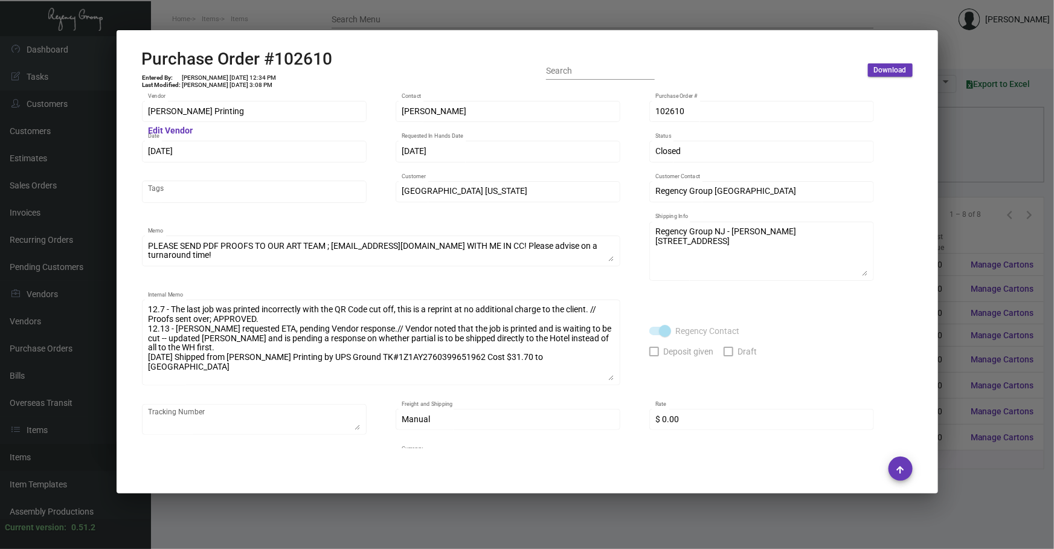
click at [617, 376] on div "12.7 - The last job was printed incorrectly with the QR Code cut off, this is a…" at bounding box center [381, 341] width 478 height 88
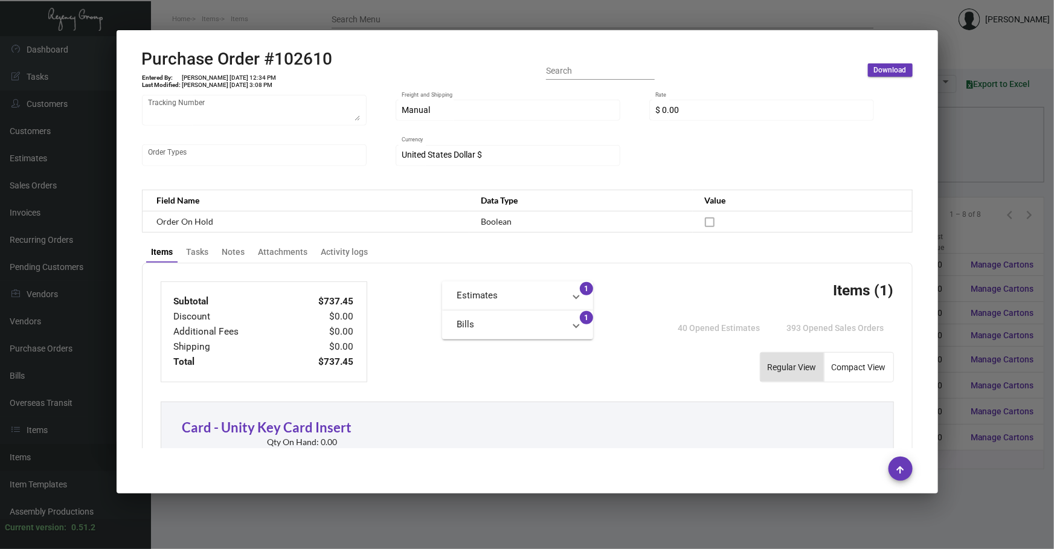
scroll to position [347, 0]
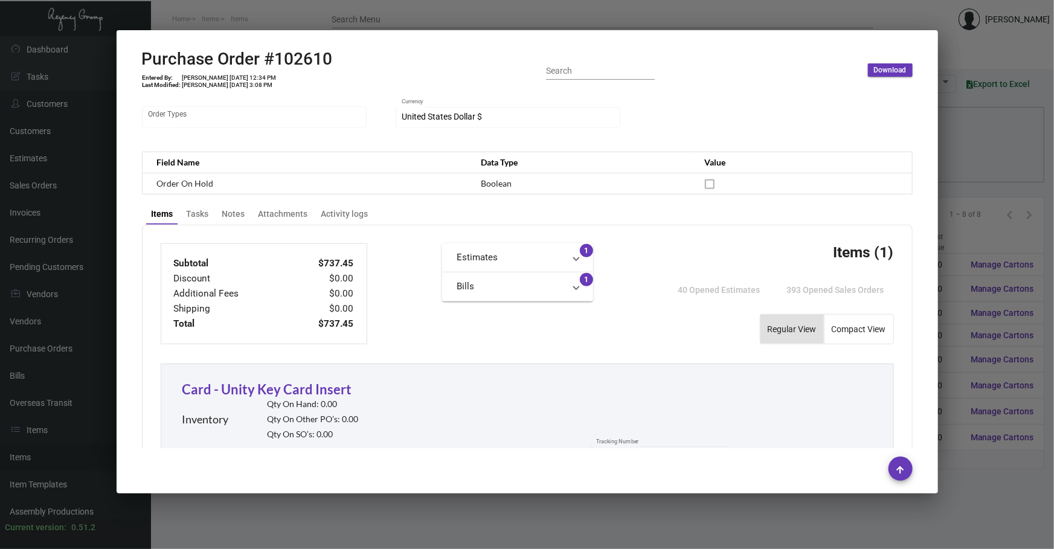
click at [430, 522] on div at bounding box center [527, 274] width 1054 height 549
click at [430, 521] on div at bounding box center [527, 274] width 1054 height 549
